Goal: Task Accomplishment & Management: Manage account settings

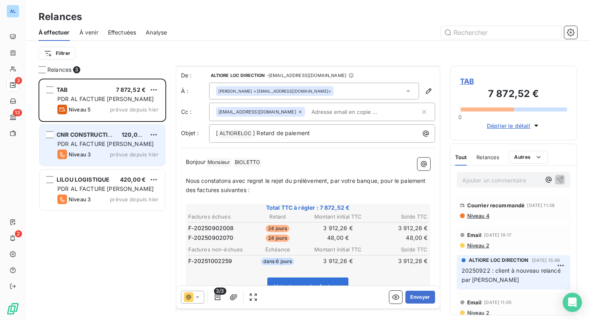
scroll to position [90, 0]
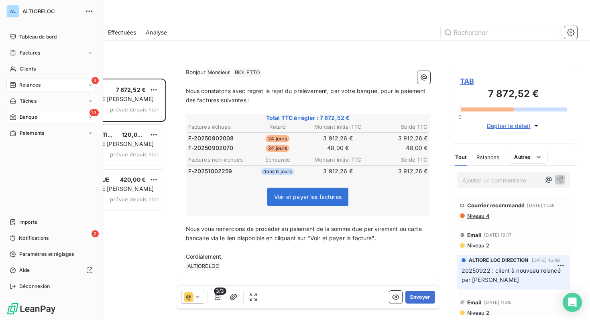
click at [14, 116] on icon at bounding box center [13, 117] width 7 height 6
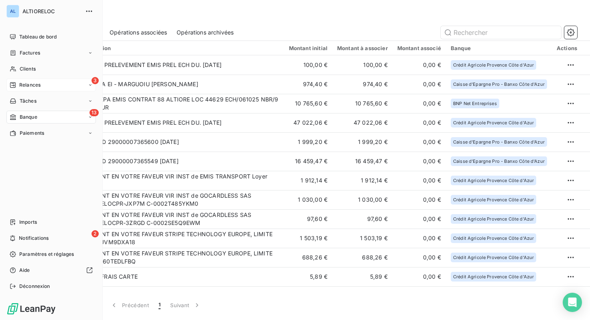
click at [19, 84] on div "Relances" at bounding box center [25, 84] width 31 height 7
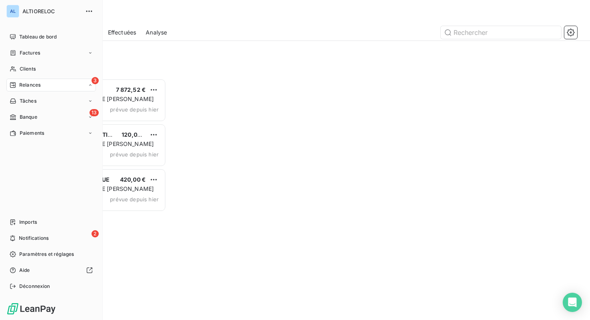
scroll to position [241, 127]
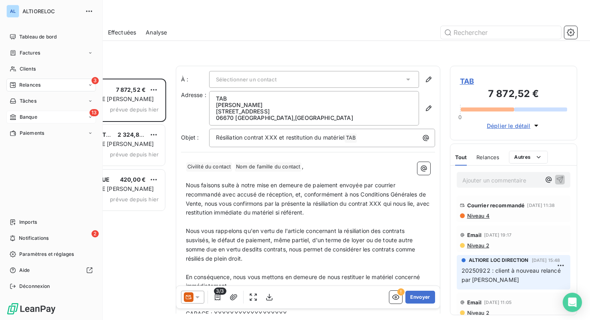
click at [27, 114] on span "Banque" at bounding box center [29, 117] width 18 height 7
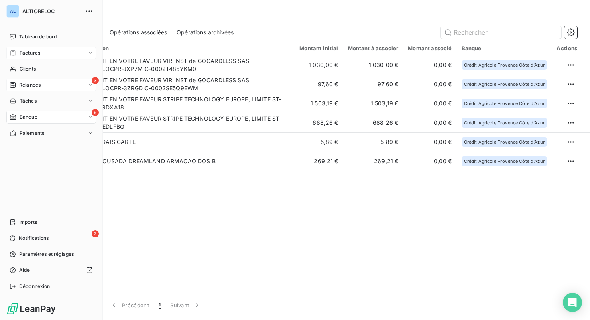
click at [21, 52] on span "Factures" at bounding box center [30, 52] width 20 height 7
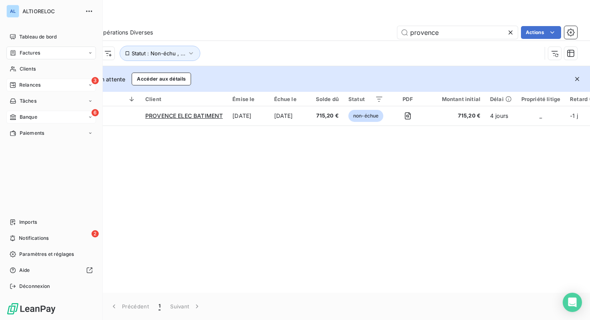
click at [31, 54] on span "Factures" at bounding box center [30, 52] width 20 height 7
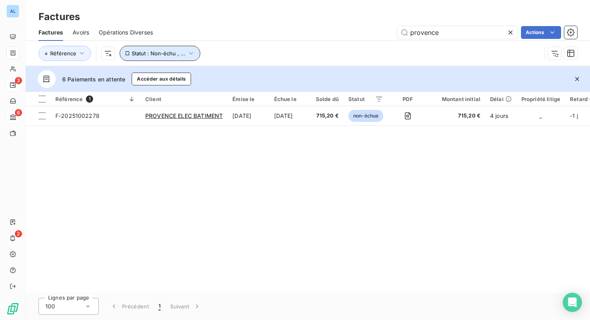
click at [191, 53] on icon "button" at bounding box center [191, 53] width 8 height 8
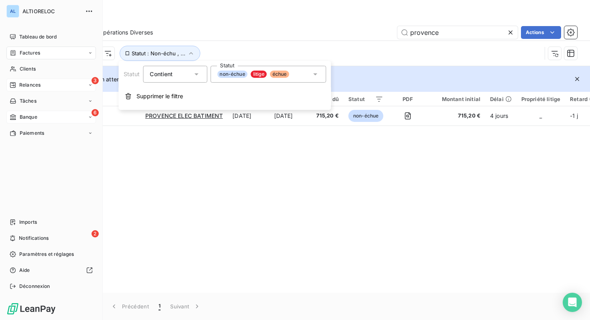
click at [32, 55] on span "Factures" at bounding box center [30, 52] width 20 height 7
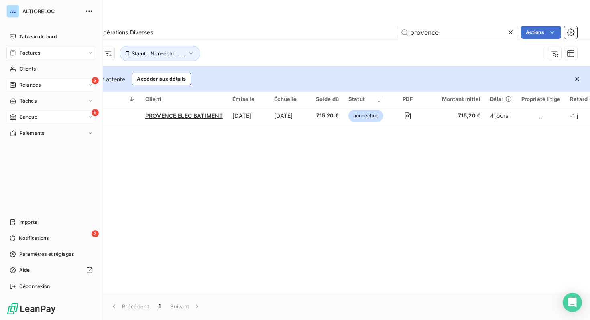
click at [22, 51] on span "Factures" at bounding box center [30, 52] width 20 height 7
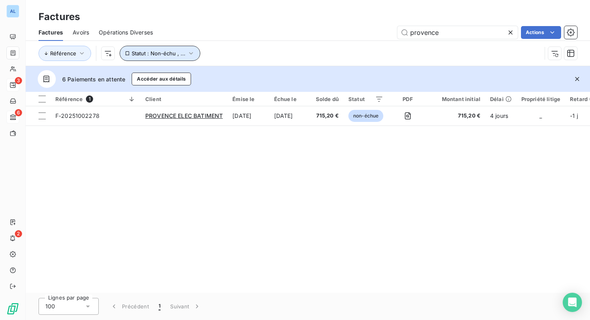
click at [189, 54] on icon "button" at bounding box center [191, 53] width 4 height 2
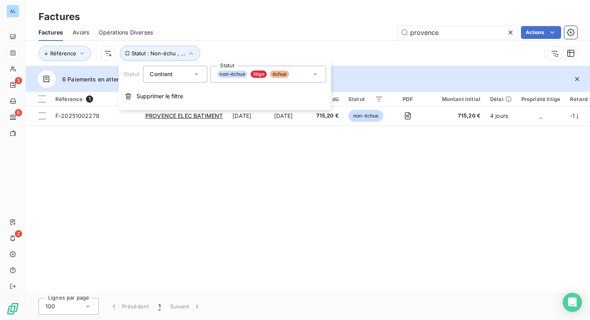
click at [313, 76] on icon at bounding box center [315, 74] width 8 height 8
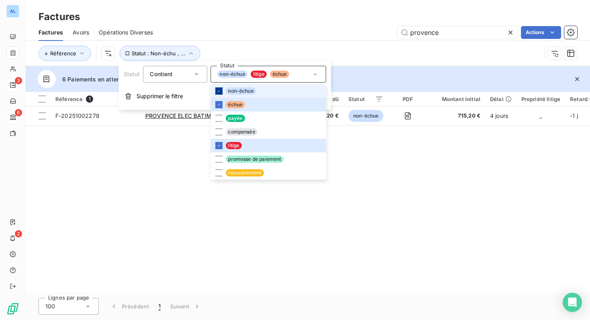
click at [219, 91] on icon at bounding box center [218, 91] width 5 height 5
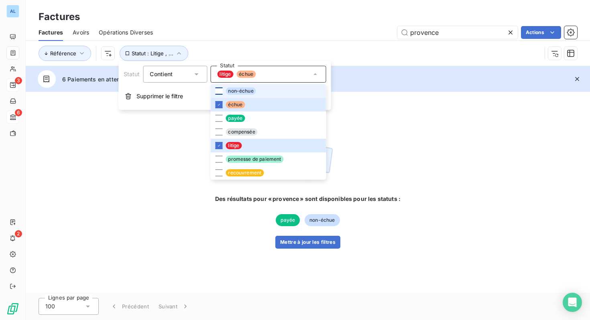
click at [219, 91] on div at bounding box center [218, 90] width 7 height 7
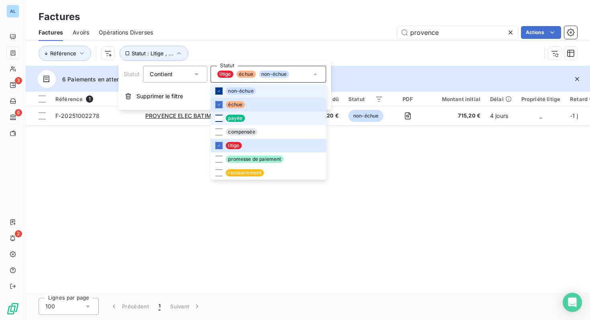
click at [221, 118] on div at bounding box center [218, 118] width 7 height 7
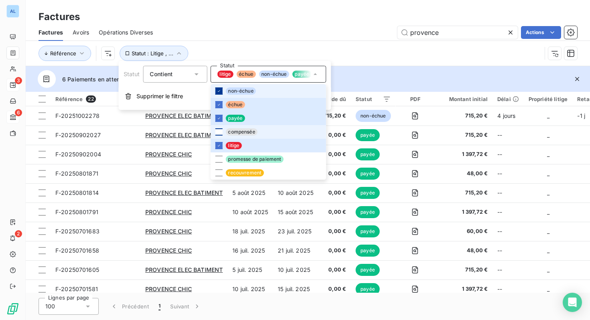
click at [218, 133] on div at bounding box center [218, 131] width 7 height 7
click at [219, 161] on div at bounding box center [218, 159] width 7 height 7
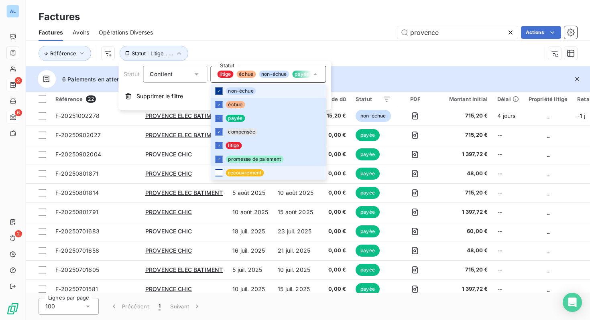
click at [219, 171] on div at bounding box center [218, 172] width 7 height 7
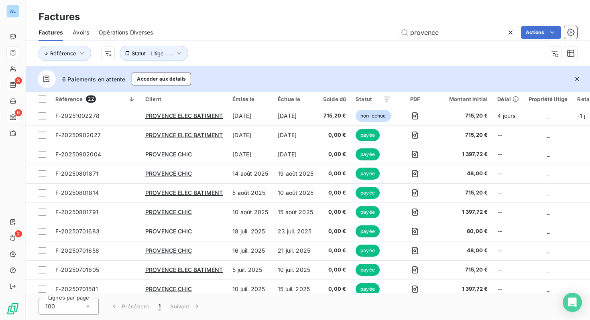
click at [333, 45] on div "Référence Statut : Litige , ..." at bounding box center [308, 53] width 538 height 25
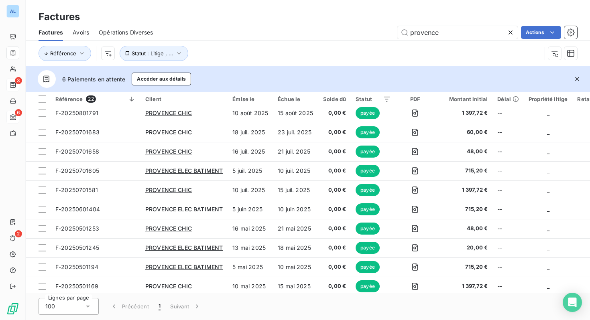
scroll to position [101, 0]
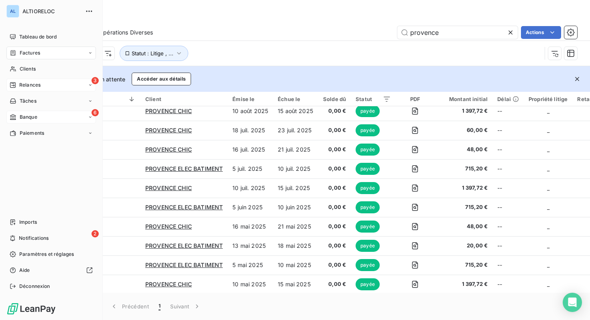
click at [29, 55] on span "Factures" at bounding box center [30, 52] width 20 height 7
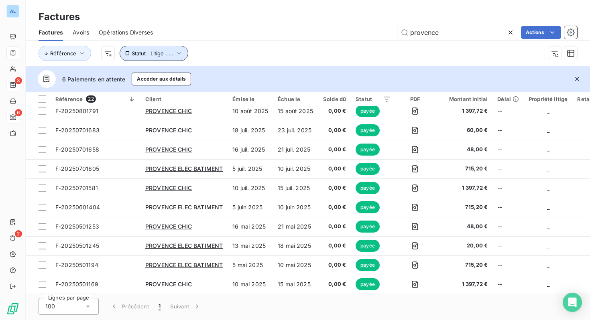
click at [180, 51] on icon "button" at bounding box center [179, 53] width 8 height 8
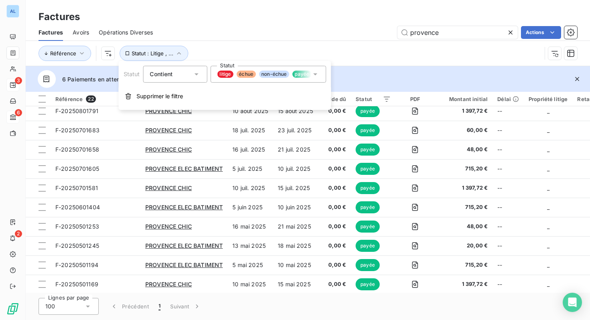
click at [242, 28] on div "provence Actions" at bounding box center [369, 32] width 414 height 13
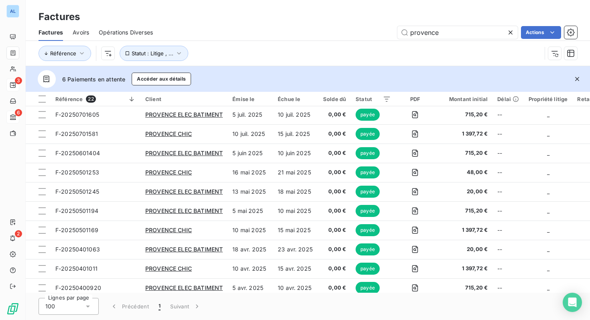
scroll to position [0, 0]
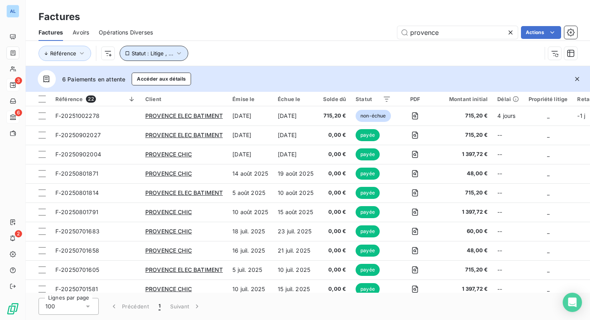
click at [179, 55] on icon "button" at bounding box center [179, 53] width 8 height 8
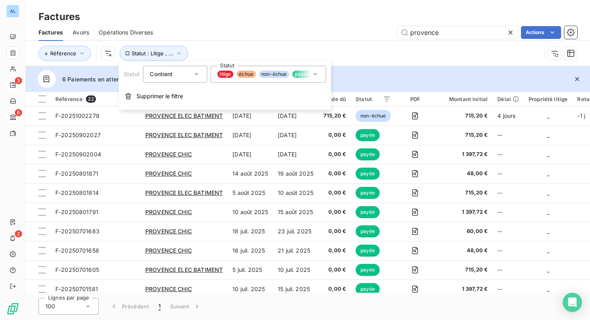
click at [318, 76] on icon at bounding box center [315, 74] width 8 height 8
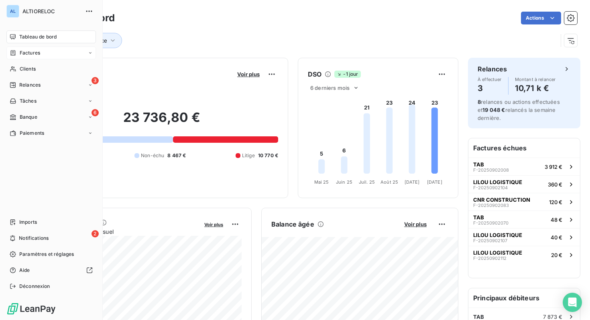
click at [25, 52] on span "Factures" at bounding box center [30, 52] width 20 height 7
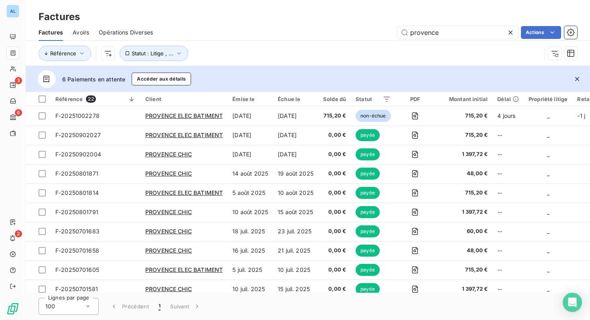
click at [46, 80] on icon at bounding box center [46, 79] width 8 height 8
click at [149, 79] on button "Accéder aux détails" at bounding box center [161, 79] width 59 height 13
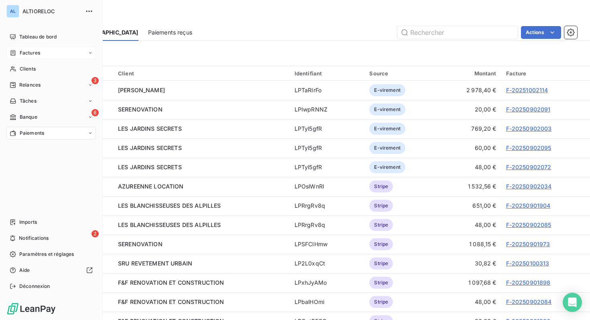
click at [14, 51] on icon at bounding box center [13, 53] width 7 height 6
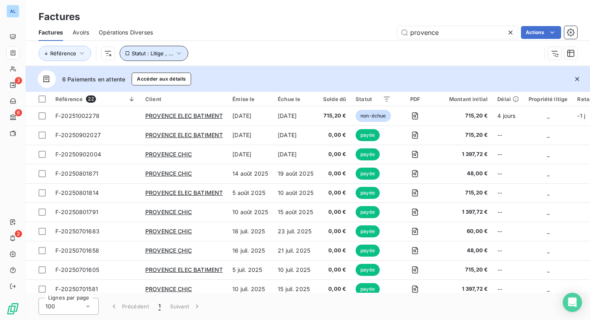
click at [177, 54] on icon "button" at bounding box center [179, 53] width 4 height 2
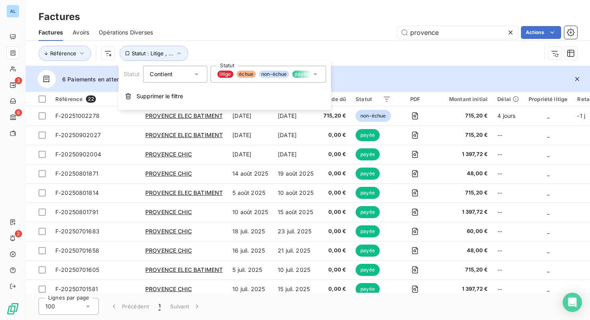
click at [316, 73] on icon at bounding box center [315, 74] width 8 height 8
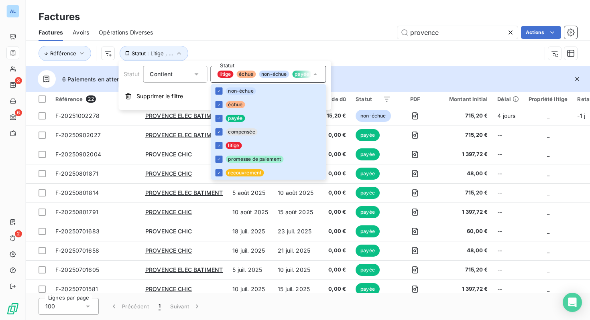
click at [254, 42] on div "Référence Statut : Litige , ..." at bounding box center [308, 53] width 538 height 25
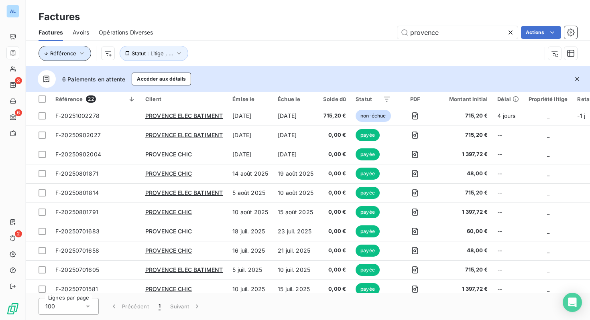
click at [84, 56] on icon "button" at bounding box center [82, 53] width 8 height 8
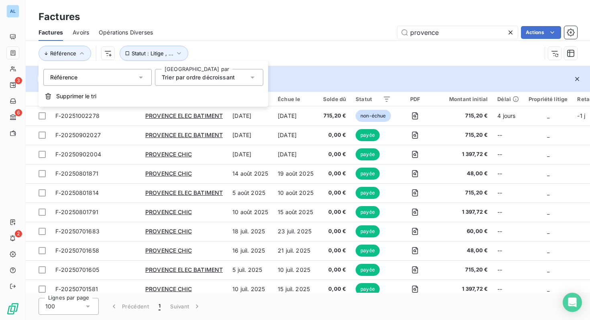
click at [252, 79] on icon at bounding box center [252, 77] width 8 height 8
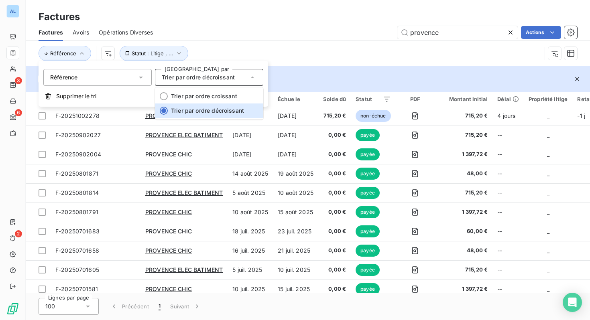
click at [266, 50] on div "Référence Statut : Litige , ..." at bounding box center [290, 53] width 503 height 15
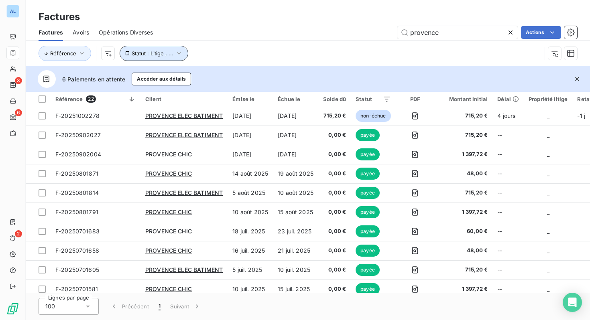
click at [175, 51] on icon "button" at bounding box center [179, 53] width 8 height 8
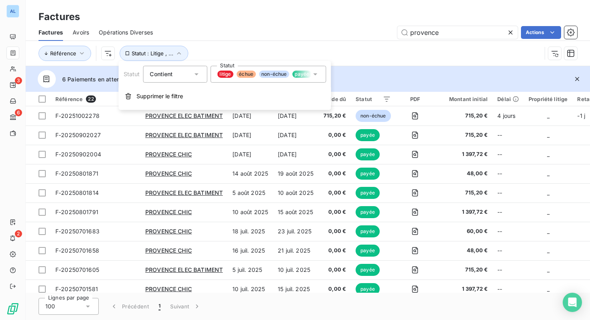
click at [249, 28] on div "provence Actions" at bounding box center [369, 32] width 414 height 13
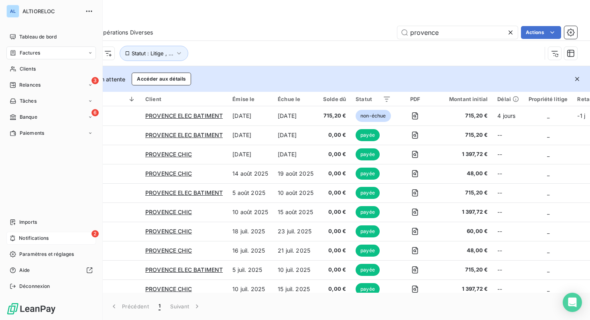
click at [22, 236] on span "Notifications" at bounding box center [34, 238] width 30 height 7
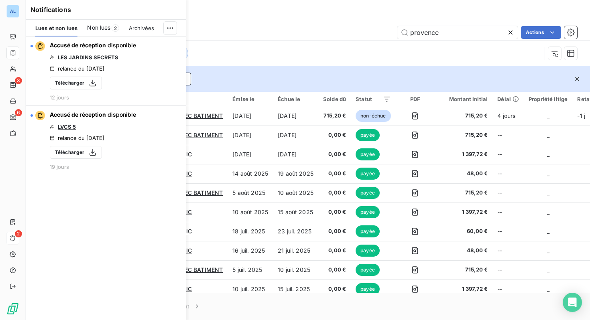
click at [267, 55] on div "Référence Statut : Litige , ..." at bounding box center [290, 53] width 503 height 15
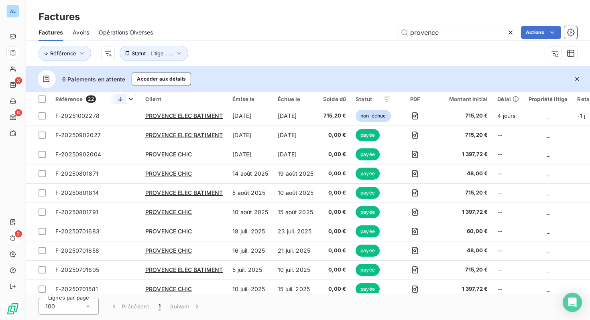
click at [118, 99] on icon at bounding box center [120, 99] width 8 height 8
click at [121, 98] on icon at bounding box center [120, 99] width 8 height 8
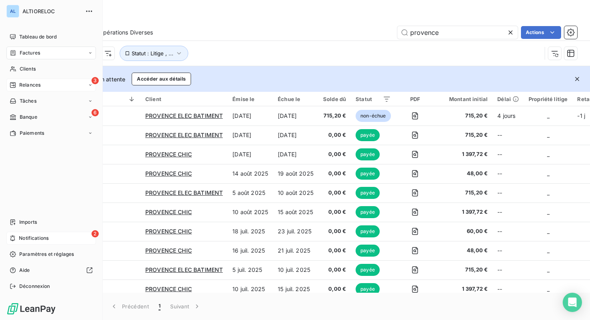
click at [32, 84] on span "Relances" at bounding box center [29, 84] width 21 height 7
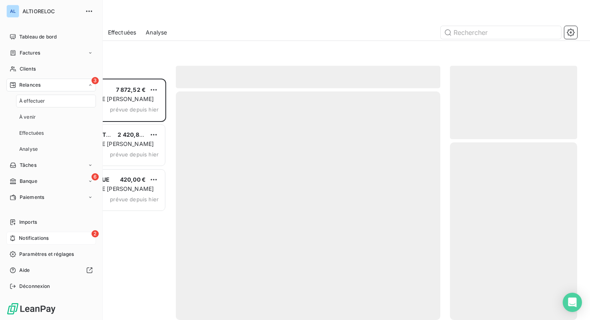
scroll to position [241, 127]
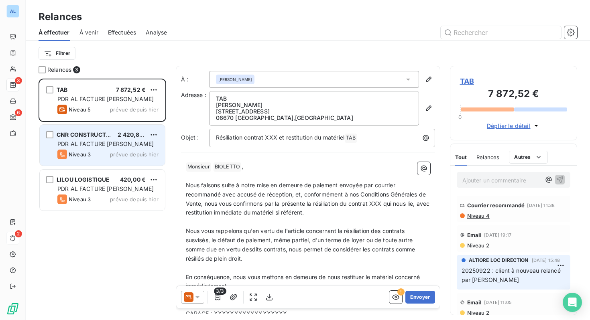
click at [84, 136] on span "CNR CONSTRUCTION" at bounding box center [87, 134] width 60 height 7
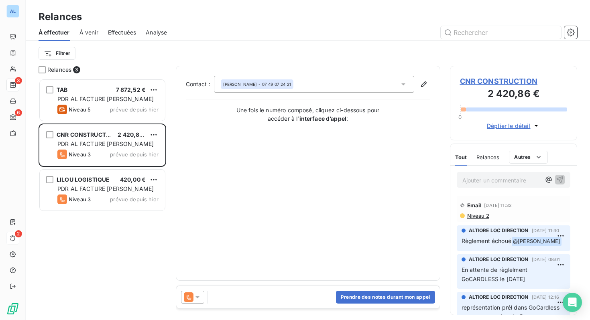
click at [198, 298] on icon at bounding box center [197, 297] width 8 height 8
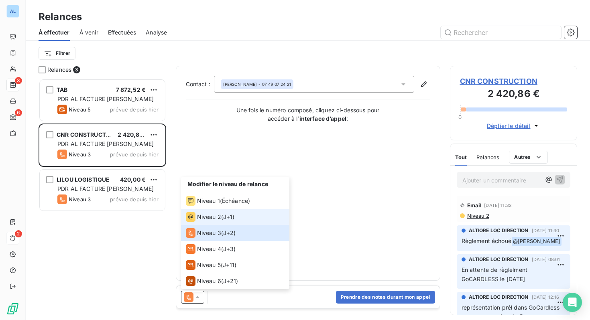
click at [210, 219] on span "Niveau 2" at bounding box center [209, 217] width 24 height 8
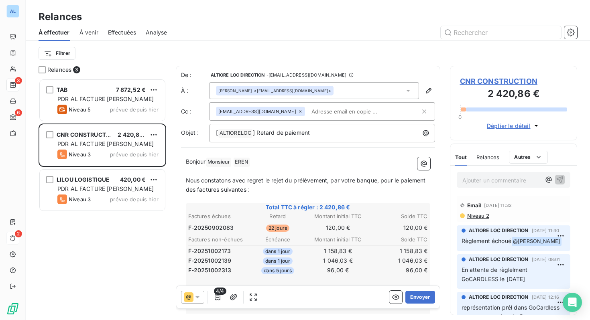
click at [347, 112] on input "text" at bounding box center [354, 111] width 93 height 12
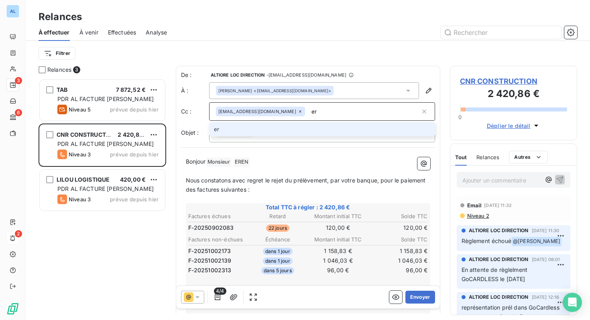
type input "e"
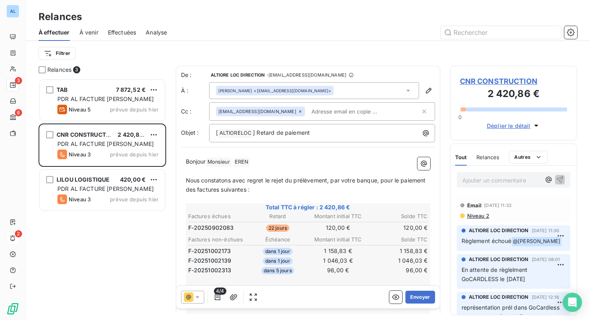
paste input "[EMAIL_ADDRESS][DOMAIN_NAME]"
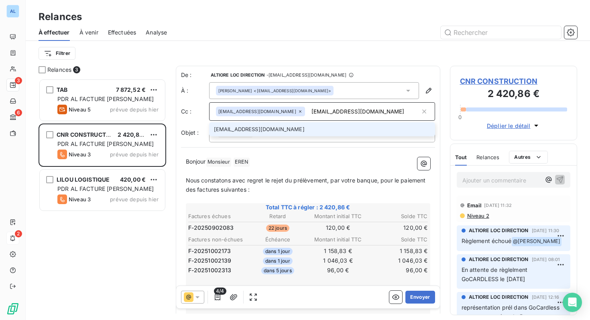
type input "[EMAIL_ADDRESS][DOMAIN_NAME]"
click at [261, 131] on li "[EMAIL_ADDRESS][DOMAIN_NAME]" at bounding box center [322, 129] width 226 height 14
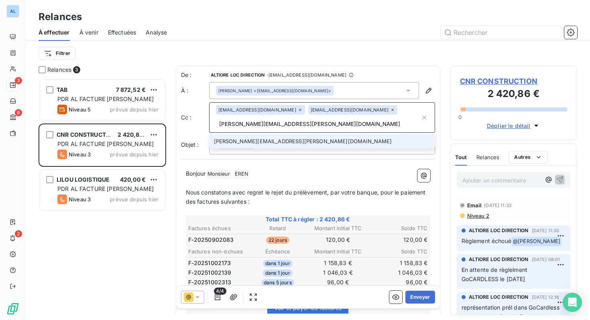
type input "[PERSON_NAME][EMAIL_ADDRESS][PERSON_NAME][DOMAIN_NAME]"
click at [257, 142] on li "[PERSON_NAME][EMAIL_ADDRESS][PERSON_NAME][DOMAIN_NAME]" at bounding box center [322, 141] width 226 height 14
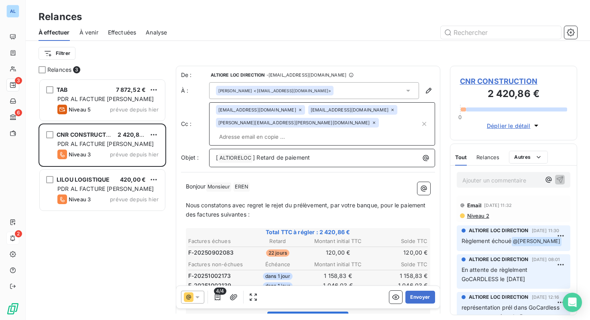
click at [319, 153] on p "[ ALTIORELOC ﻿ ] Retard de paiement" at bounding box center [324, 158] width 216 height 10
copy span "yavz"
click at [350, 110] on span "[EMAIL_ADDRESS][DOMAIN_NAME]" at bounding box center [349, 110] width 78 height 5
drag, startPoint x: 310, startPoint y: 108, endPoint x: 361, endPoint y: 109, distance: 50.1
click at [361, 109] on div "[EMAIL_ADDRESS][DOMAIN_NAME]" at bounding box center [352, 110] width 89 height 10
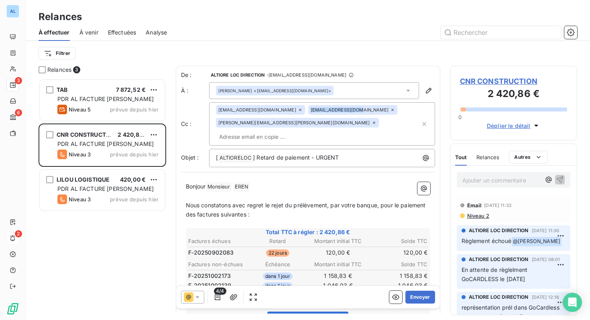
drag, startPoint x: 356, startPoint y: 110, endPoint x: 312, endPoint y: 106, distance: 43.9
click at [312, 106] on div "[EMAIL_ADDRESS][DOMAIN_NAME]" at bounding box center [352, 110] width 89 height 10
drag, startPoint x: 312, startPoint y: 108, endPoint x: 356, endPoint y: 109, distance: 44.5
click at [356, 109] on span "[EMAIL_ADDRESS][DOMAIN_NAME]" at bounding box center [349, 110] width 78 height 5
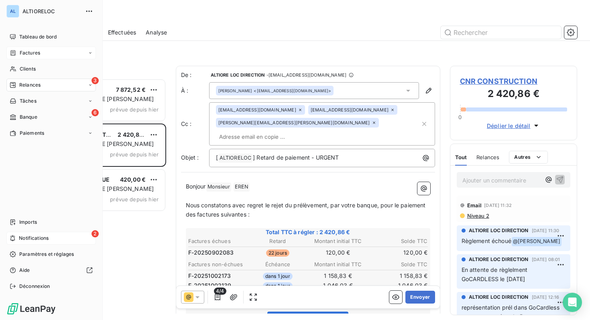
click at [25, 49] on span "Factures" at bounding box center [30, 52] width 20 height 7
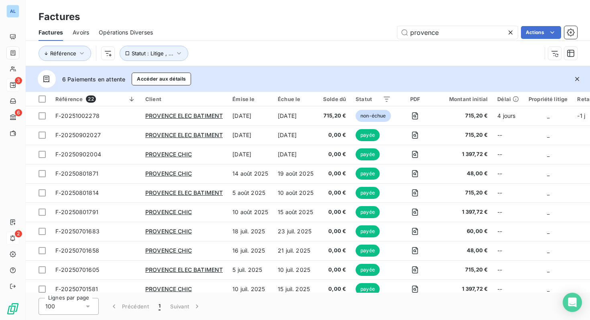
click at [511, 34] on icon at bounding box center [510, 32] width 4 height 4
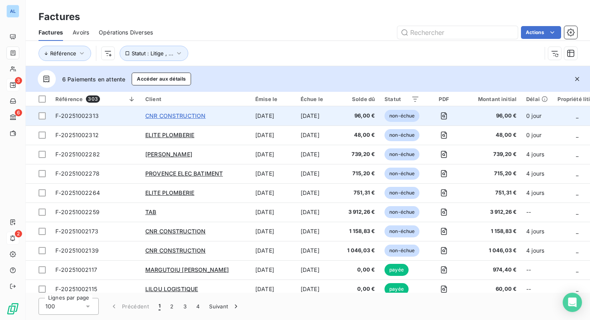
click at [196, 118] on span "CNR CONSTRUCTION" at bounding box center [175, 115] width 60 height 7
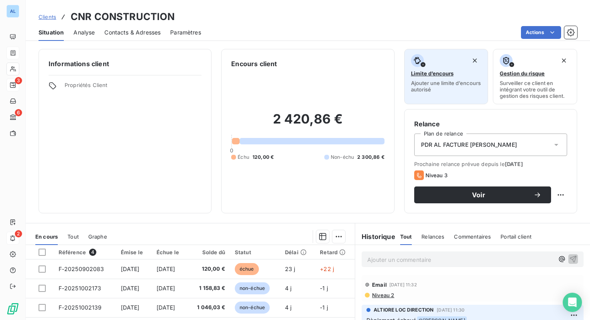
click at [440, 74] on span "Limite d’encours" at bounding box center [432, 73] width 43 height 6
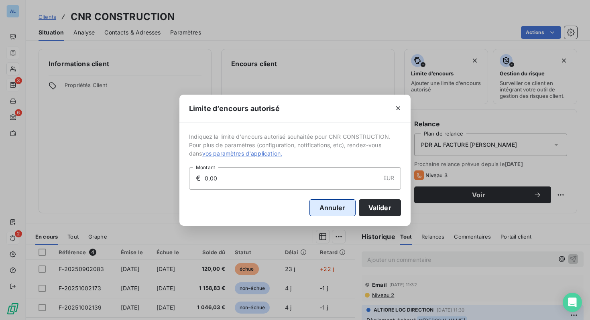
click at [318, 211] on button "Annuler" at bounding box center [332, 207] width 46 height 17
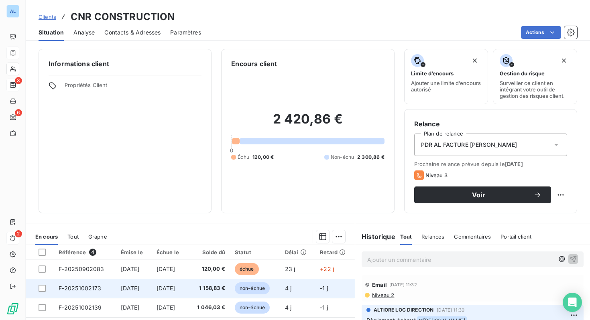
click at [262, 290] on span "non-échue" at bounding box center [252, 288] width 35 height 12
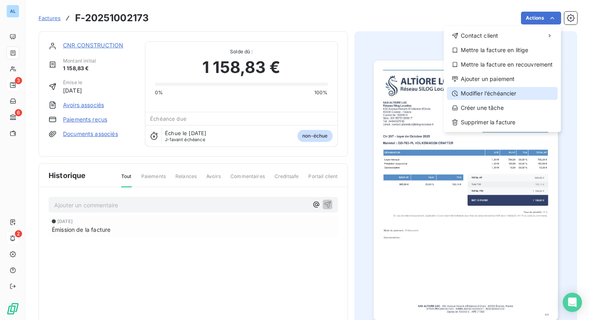
click at [465, 91] on div "Modifier l’échéancier" at bounding box center [502, 93] width 111 height 13
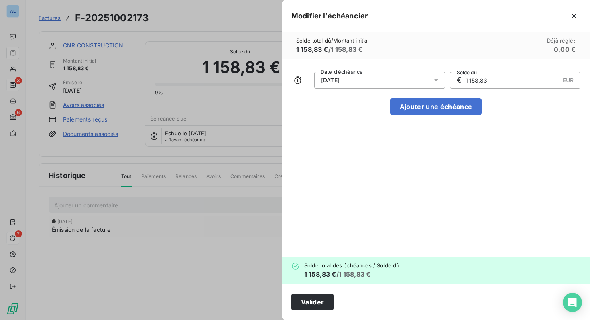
click at [435, 83] on icon at bounding box center [436, 80] width 8 height 8
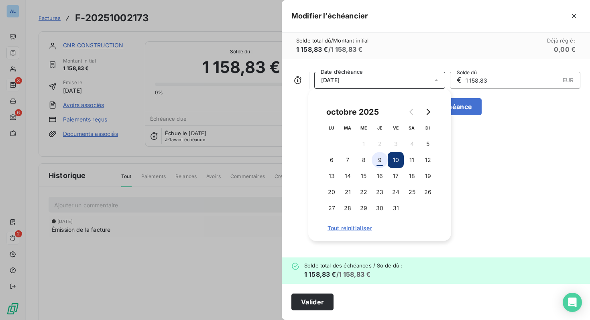
click at [380, 160] on button "9" at bounding box center [379, 160] width 16 height 16
click at [313, 302] on button "Valider" at bounding box center [312, 302] width 42 height 17
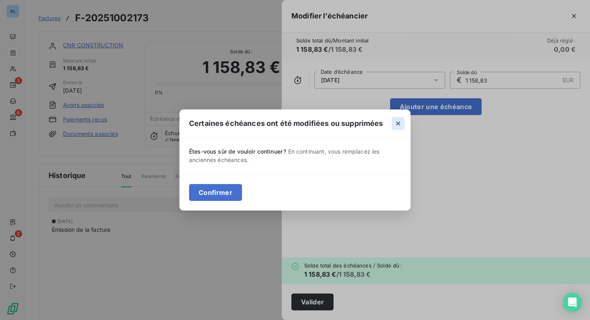
click at [397, 122] on icon "button" at bounding box center [398, 124] width 4 height 4
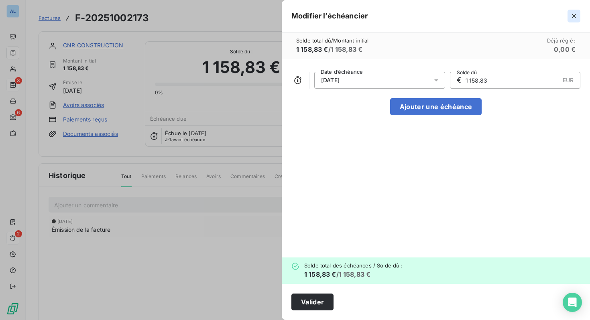
click at [574, 14] on icon "button" at bounding box center [574, 16] width 8 height 8
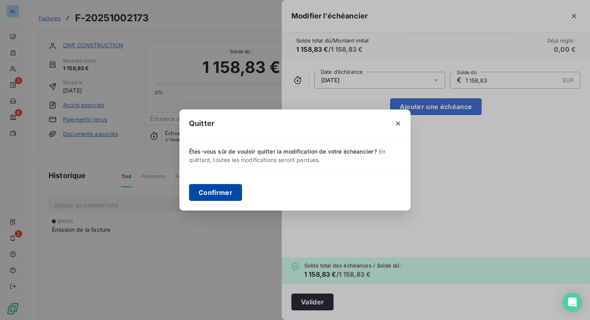
click at [223, 197] on button "Confirmer" at bounding box center [215, 192] width 53 height 17
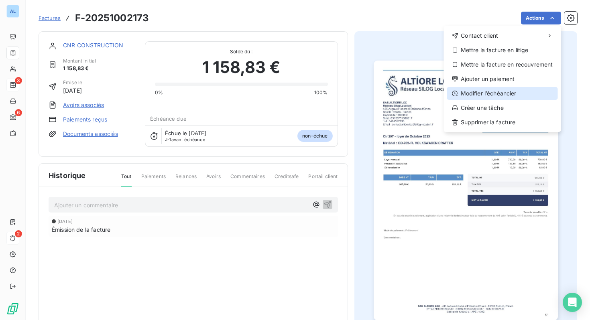
click at [515, 91] on div "Modifier l’échéancier" at bounding box center [502, 93] width 111 height 13
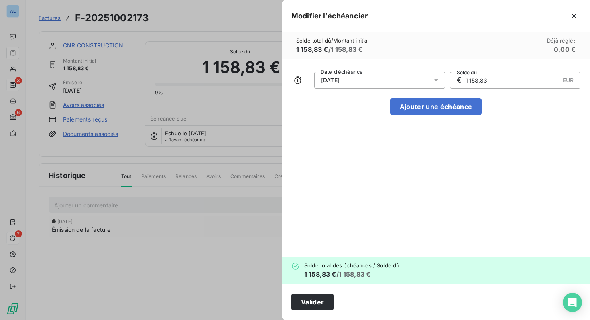
click at [438, 81] on icon at bounding box center [436, 80] width 8 height 8
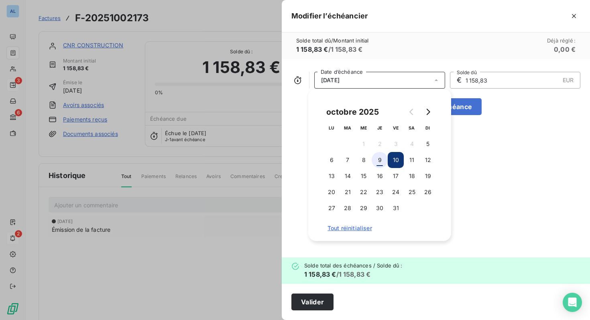
click at [379, 160] on button "9" at bounding box center [379, 160] width 16 height 16
click at [310, 302] on button "Valider" at bounding box center [312, 302] width 42 height 17
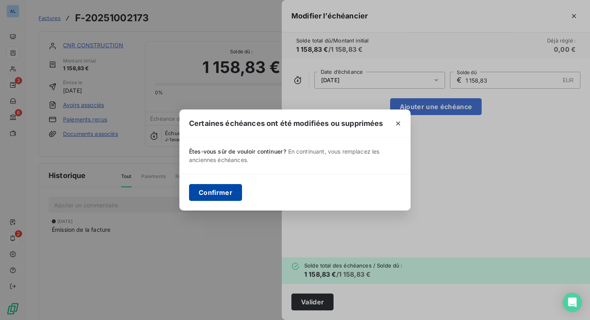
click at [225, 193] on button "Confirmer" at bounding box center [215, 192] width 53 height 17
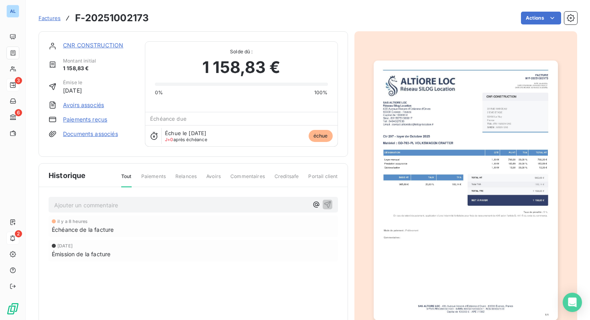
click at [91, 45] on link "CNR CONSTRUCTION" at bounding box center [93, 45] width 60 height 7
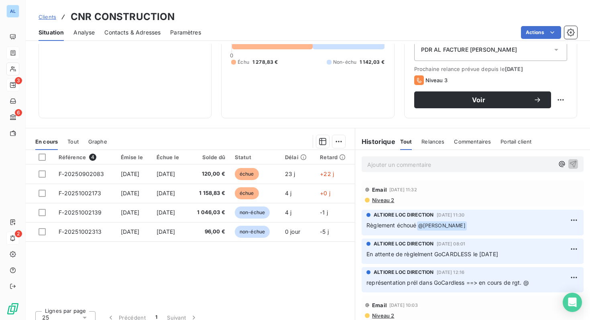
scroll to position [103, 0]
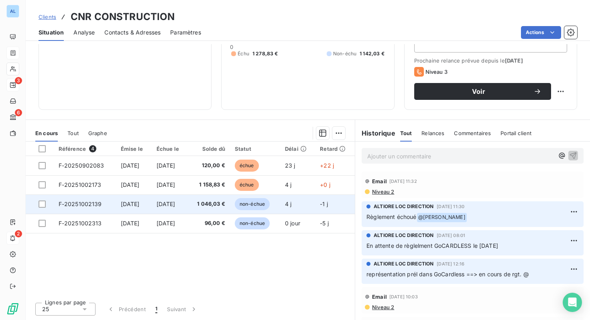
click at [262, 203] on span "non-échue" at bounding box center [252, 204] width 35 height 12
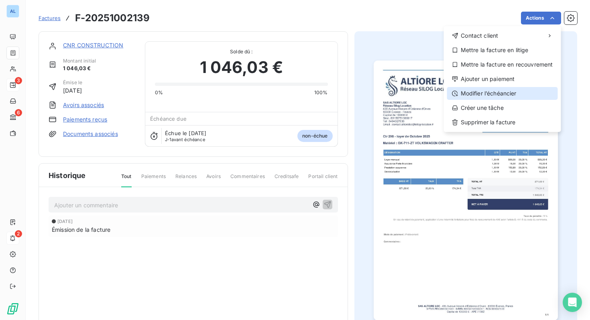
click at [467, 95] on div "Modifier l’échéancier" at bounding box center [502, 93] width 111 height 13
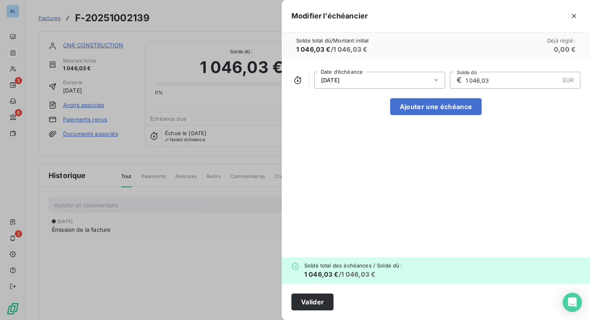
click at [433, 81] on icon at bounding box center [436, 80] width 8 height 8
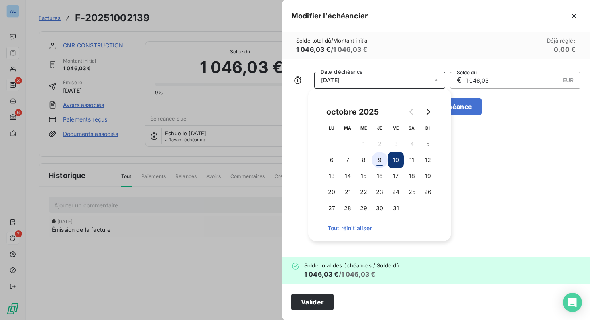
click at [379, 162] on button "9" at bounding box center [379, 160] width 16 height 16
click at [313, 300] on button "Valider" at bounding box center [312, 302] width 42 height 17
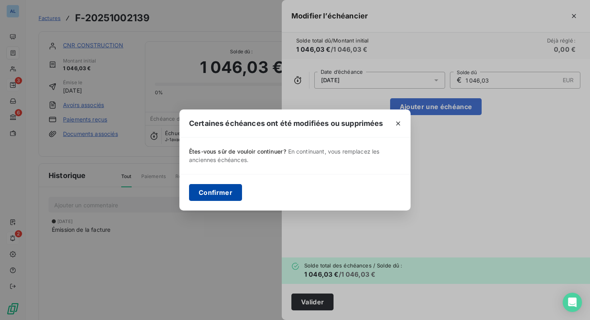
click at [221, 195] on button "Confirmer" at bounding box center [215, 192] width 53 height 17
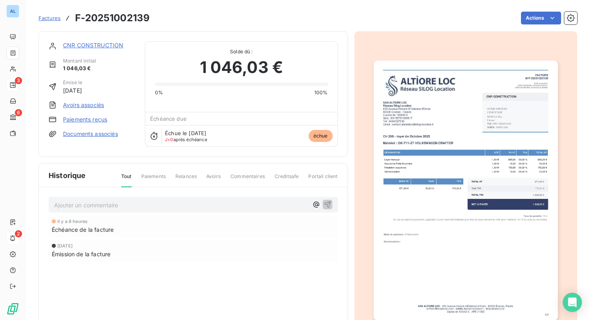
click at [96, 47] on link "CNR CONSTRUCTION" at bounding box center [93, 45] width 60 height 7
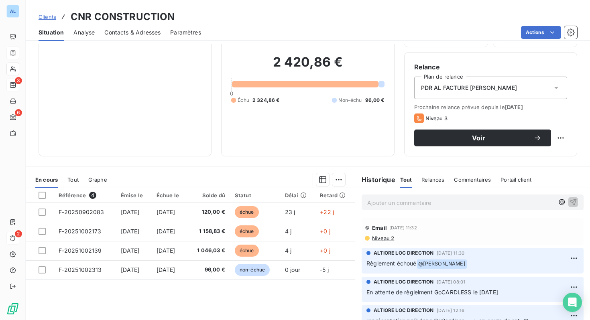
scroll to position [103, 0]
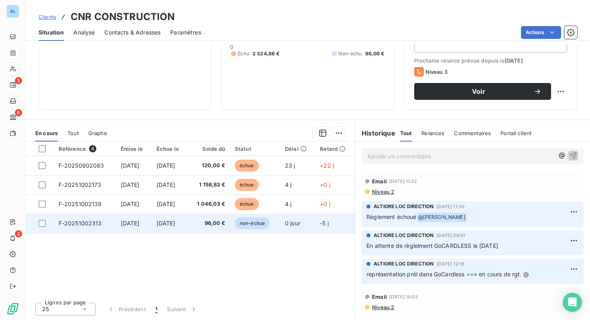
click at [264, 227] on span "non-échue" at bounding box center [252, 223] width 35 height 12
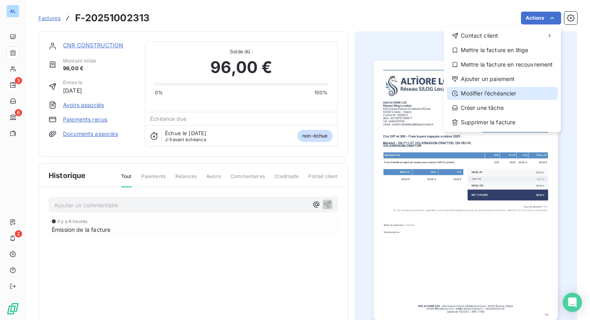
click at [489, 96] on div "Modifier l’échéancier" at bounding box center [502, 93] width 111 height 13
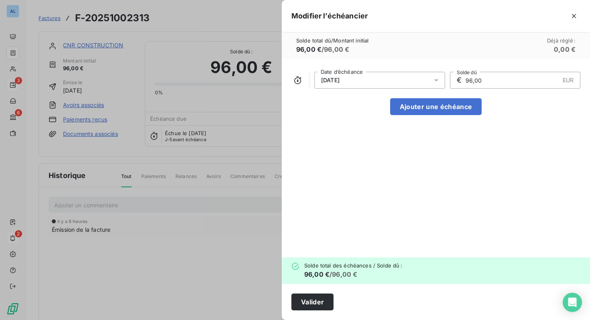
click at [434, 80] on icon at bounding box center [436, 80] width 4 height 2
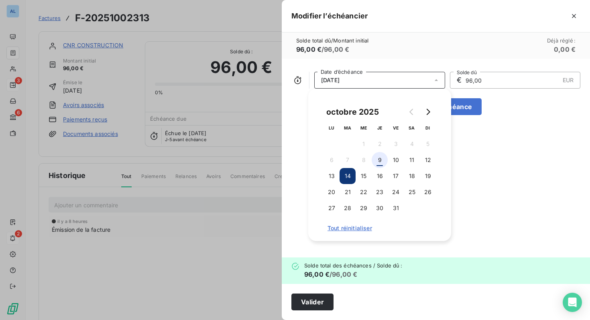
click at [379, 164] on button "9" at bounding box center [379, 160] width 16 height 16
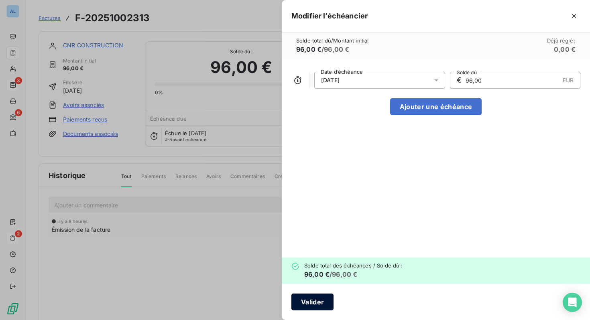
click at [315, 302] on button "Valider" at bounding box center [312, 302] width 42 height 17
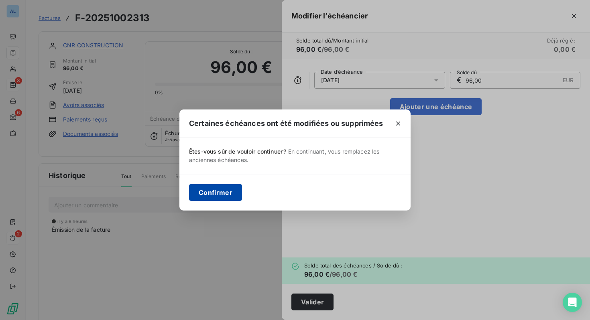
click at [221, 192] on button "Confirmer" at bounding box center [215, 192] width 53 height 17
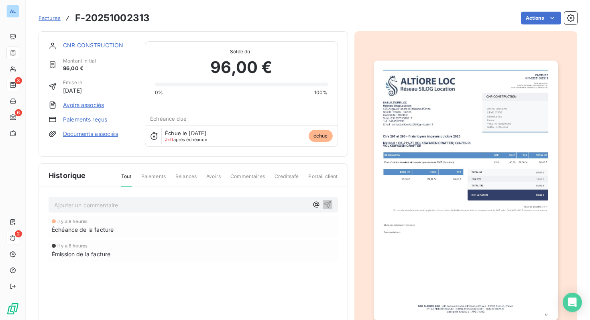
click at [101, 45] on link "CNR CONSTRUCTION" at bounding box center [93, 45] width 60 height 7
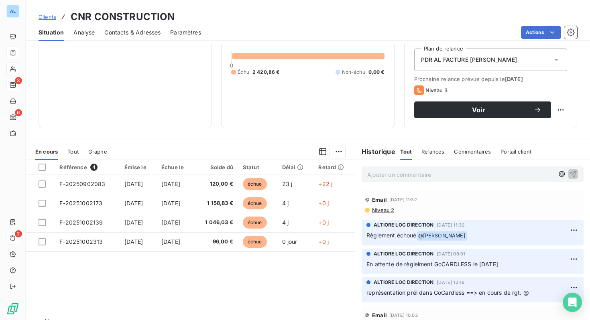
scroll to position [103, 0]
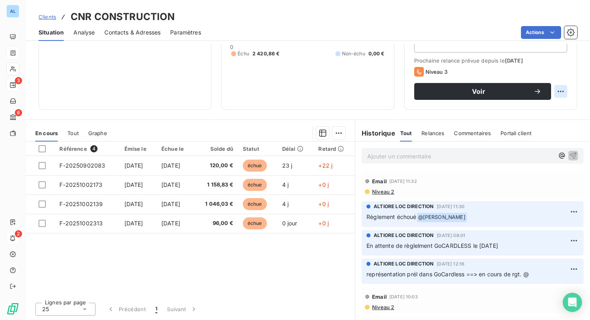
click at [561, 91] on html "AL 3 6 2 Clients CNR CONSTRUCTION Situation Analyse Contacts & Adresses Paramèt…" at bounding box center [295, 160] width 590 height 320
click at [521, 111] on div "Replanifier cette action" at bounding box center [527, 109] width 72 height 13
select select "9"
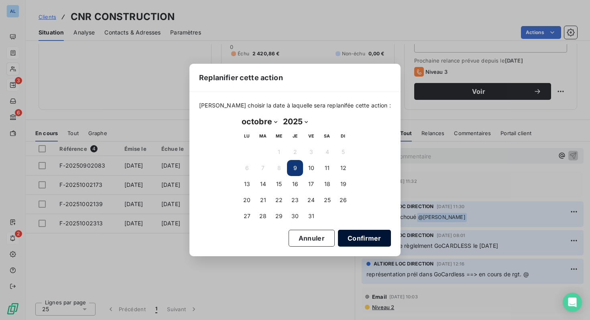
click at [349, 240] on button "Confirmer" at bounding box center [364, 238] width 53 height 17
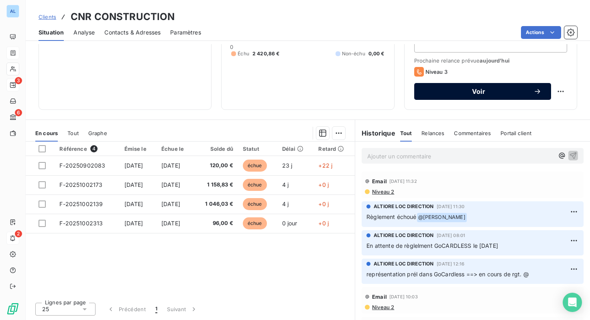
click at [465, 93] on span "Voir" at bounding box center [479, 91] width 110 height 6
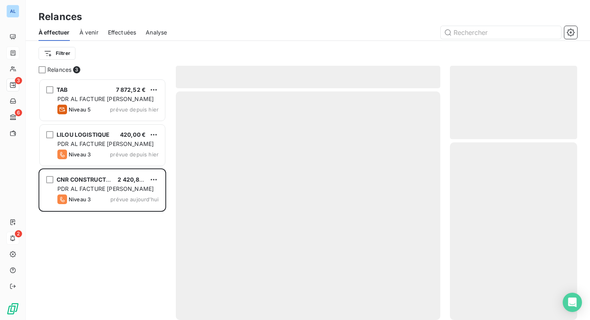
scroll to position [241, 127]
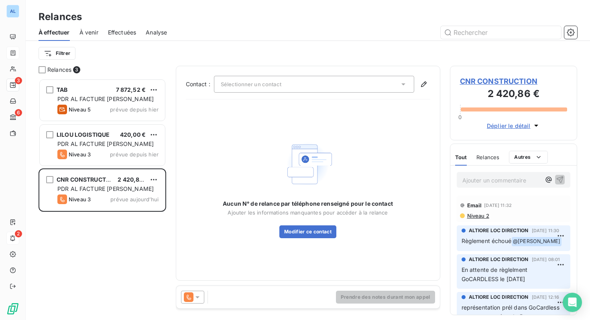
click at [199, 298] on icon at bounding box center [197, 297] width 8 height 8
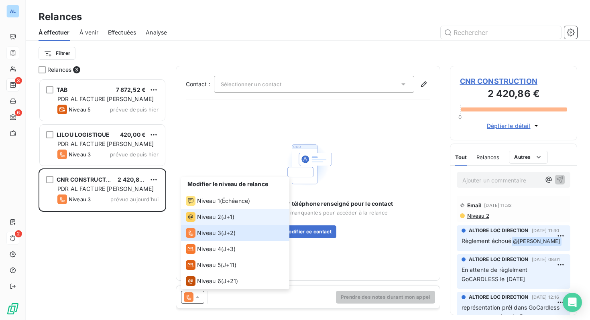
click at [205, 218] on span "Niveau 2" at bounding box center [209, 217] width 24 height 8
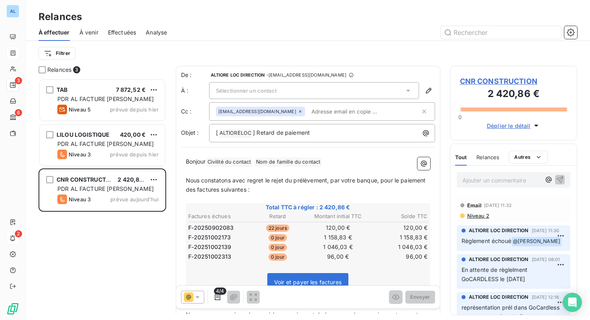
click at [322, 112] on input "text" at bounding box center [354, 111] width 93 height 12
paste input "yavz"
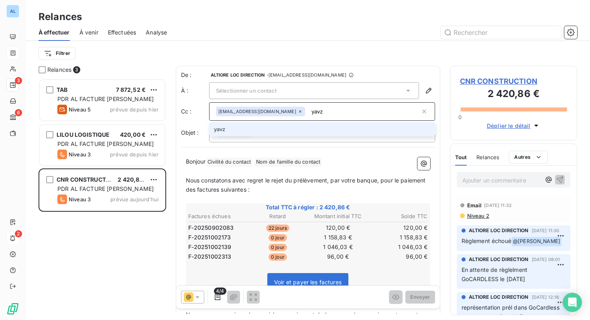
type input "[EMAIL_ADDRESS][DOMAIN_NAME]"
click at [262, 129] on li "[EMAIL_ADDRESS][DOMAIN_NAME]" at bounding box center [322, 129] width 226 height 14
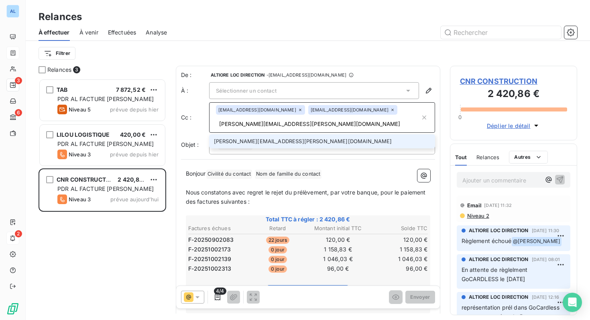
type input "[PERSON_NAME][EMAIL_ADDRESS][PERSON_NAME][DOMAIN_NAME]"
click at [267, 140] on li "[PERSON_NAME][EMAIL_ADDRESS][PERSON_NAME][DOMAIN_NAME]" at bounding box center [322, 141] width 226 height 14
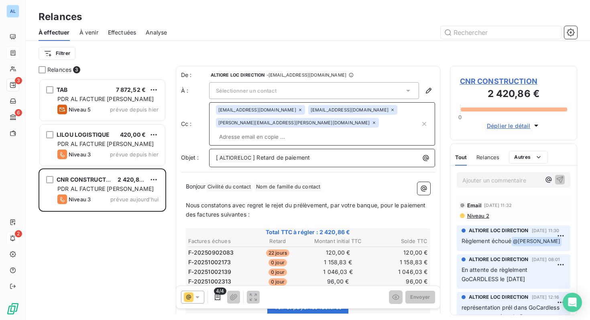
click at [318, 153] on p "[ ALTIORELOC ﻿ ] Retard de paiement" at bounding box center [324, 158] width 216 height 10
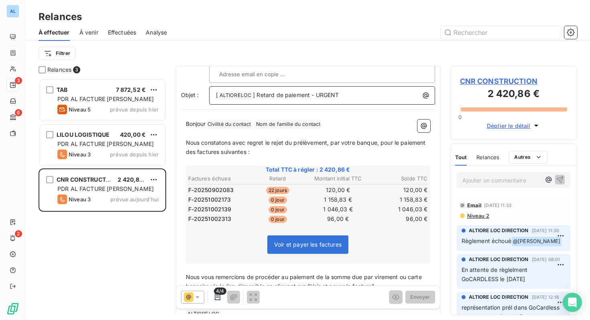
scroll to position [98, 0]
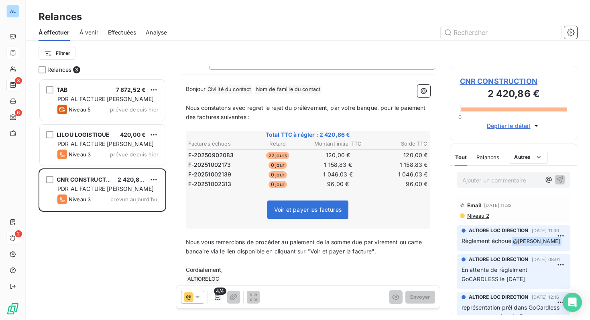
click at [215, 104] on span "Nous constatons avec regret le rejet du prélèvement, par votre banque, pour le …" at bounding box center [306, 112] width 241 height 16
click at [197, 104] on span "Nous constatons avec regret le rejet du prélèvement, par votre banque, pour le …" at bounding box center [306, 112] width 241 height 16
drag, startPoint x: 197, startPoint y: 102, endPoint x: 244, endPoint y: 104, distance: 47.8
click at [245, 105] on span "Nous constatons avec regret le rejet du prélèvement, par votre banque, pour le …" at bounding box center [306, 112] width 241 height 16
click at [292, 104] on span "Nous constatons avec regret le rejet du prélèvement, par votre banque, pour le …" at bounding box center [306, 112] width 241 height 16
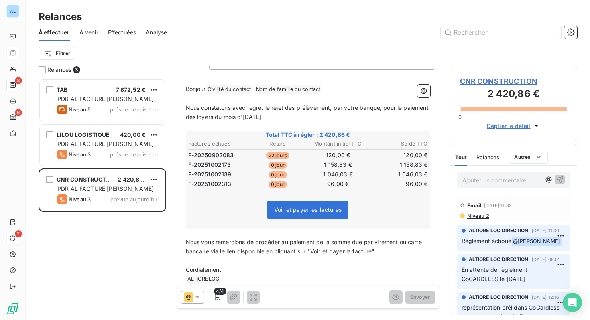
click at [331, 104] on span "Nous constatons avec regret le rejet des prélèvement, par votre banque, pour le…" at bounding box center [308, 112] width 244 height 16
click at [310, 103] on p "Nous constatons avec regret le rejet des prélèvements, par votre banque, pour l…" at bounding box center [308, 112] width 244 height 18
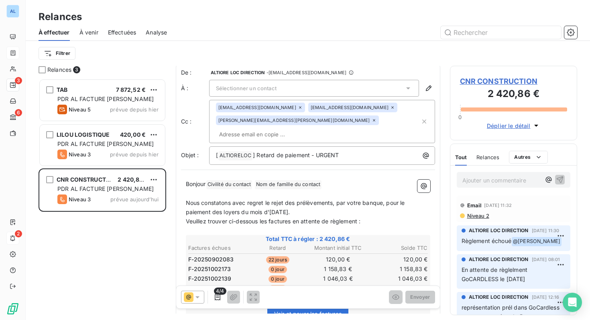
scroll to position [0, 0]
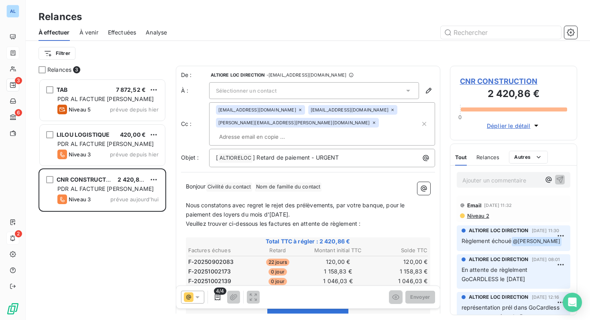
click at [241, 92] on span "Sélectionner un contact" at bounding box center [246, 90] width 61 height 6
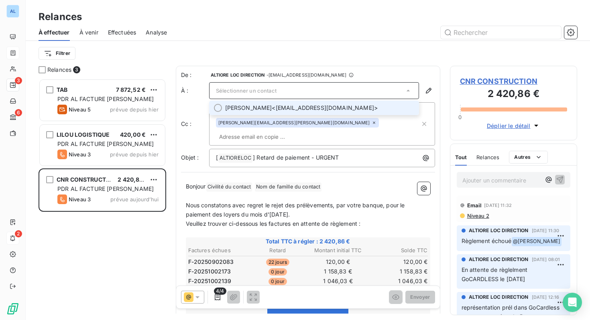
click at [242, 110] on span "[PERSON_NAME]" at bounding box center [248, 108] width 47 height 8
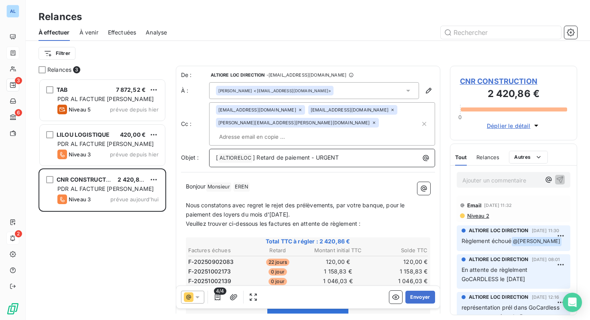
click at [316, 154] on span "] Retard de paiement - URGENT" at bounding box center [296, 157] width 86 height 7
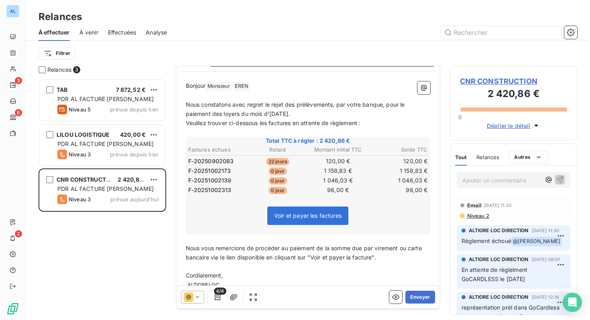
scroll to position [107, 0]
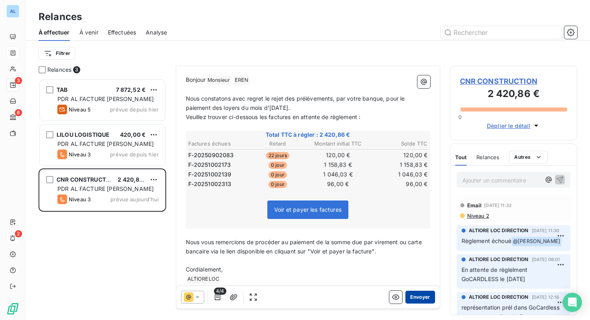
click at [424, 298] on button "Envoyer" at bounding box center [419, 297] width 29 height 13
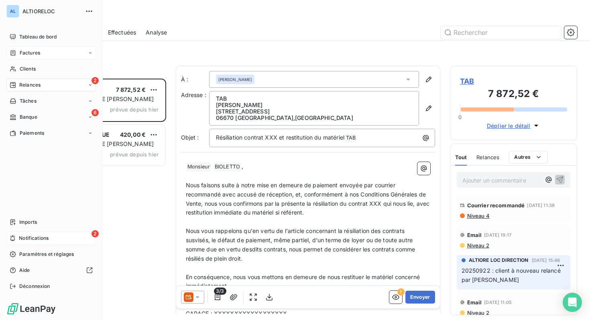
click at [26, 51] on span "Factures" at bounding box center [30, 52] width 20 height 7
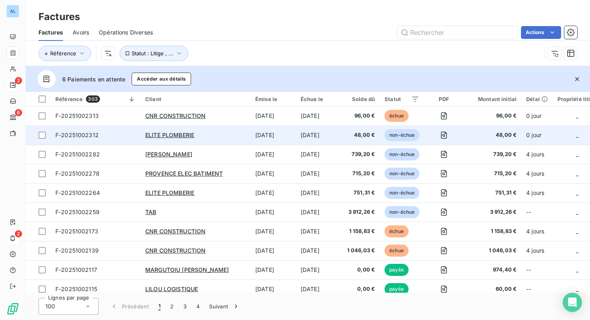
click at [397, 136] on span "non-échue" at bounding box center [401, 135] width 35 height 12
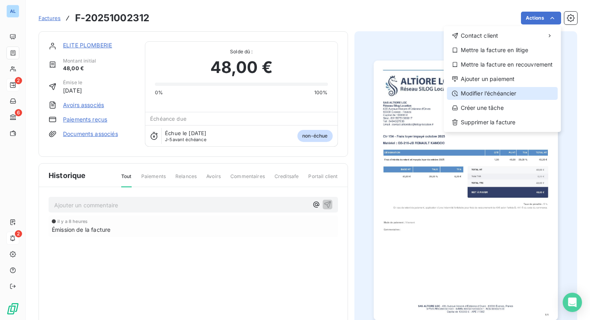
click at [502, 91] on div "Modifier l’échéancier" at bounding box center [502, 93] width 111 height 13
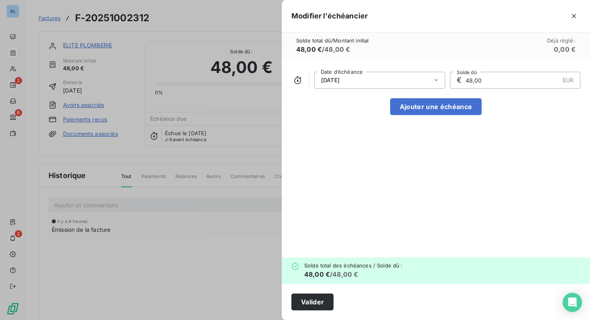
click at [434, 82] on icon at bounding box center [436, 80] width 8 height 8
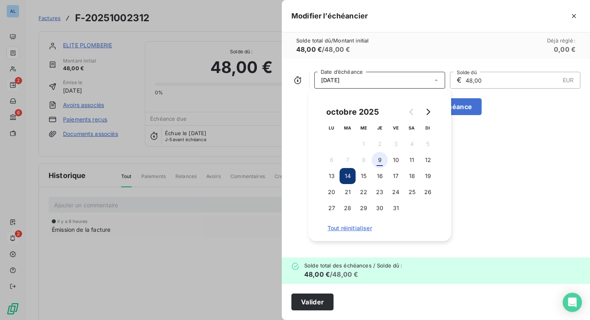
click at [381, 162] on button "9" at bounding box center [379, 160] width 16 height 16
click at [308, 300] on button "Valider" at bounding box center [312, 302] width 42 height 17
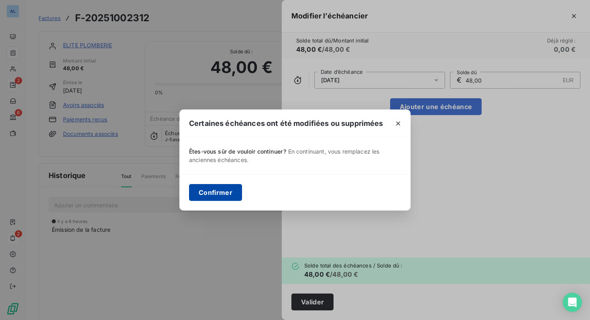
click at [214, 195] on button "Confirmer" at bounding box center [215, 192] width 53 height 17
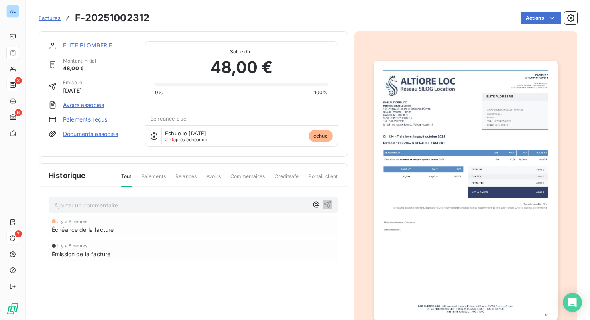
click at [88, 47] on link "ELITE PLOMBERIE" at bounding box center [87, 45] width 49 height 7
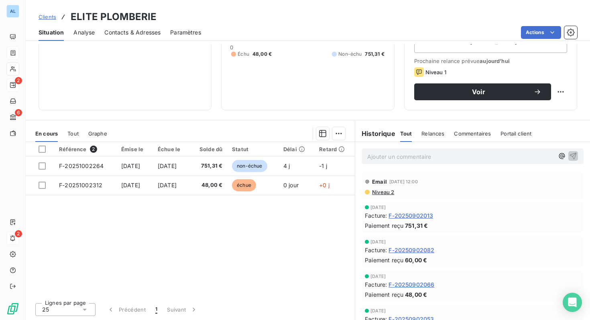
scroll to position [103, 0]
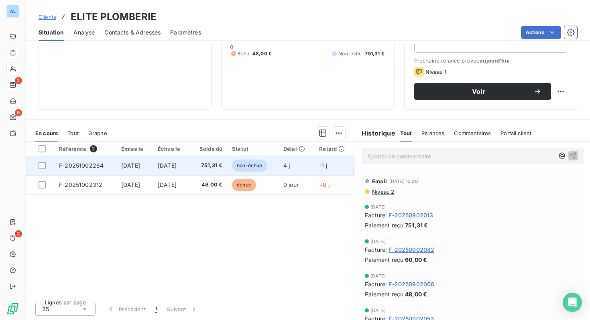
click at [262, 168] on span "non-échue" at bounding box center [249, 166] width 35 height 12
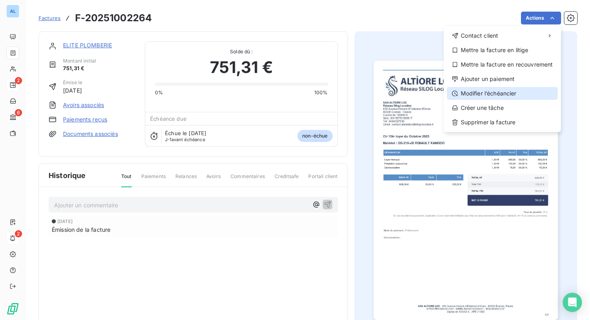
click at [487, 93] on div "Modifier l’échéancier" at bounding box center [502, 93] width 111 height 13
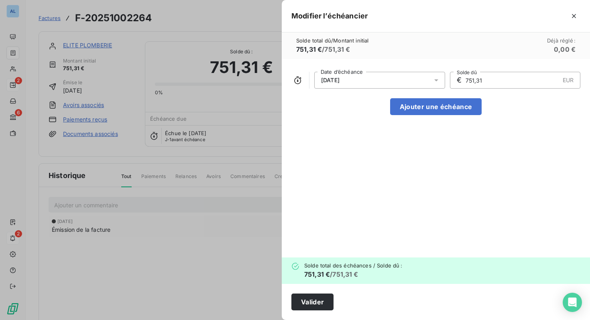
click at [418, 82] on div "[DATE]" at bounding box center [379, 80] width 131 height 17
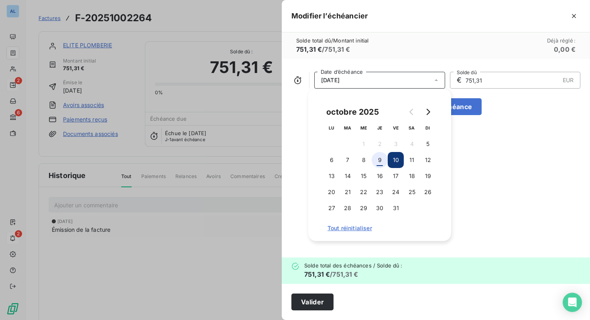
click at [378, 161] on button "9" at bounding box center [379, 160] width 16 height 16
click at [314, 298] on button "Valider" at bounding box center [312, 302] width 42 height 17
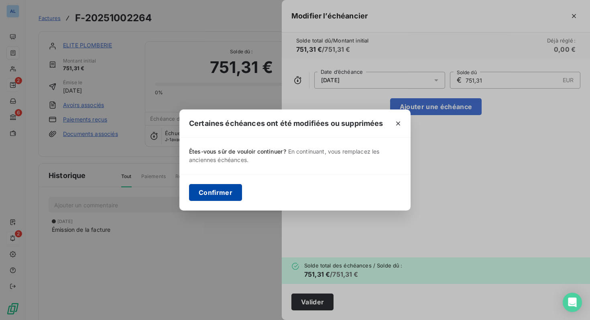
click at [214, 193] on button "Confirmer" at bounding box center [215, 192] width 53 height 17
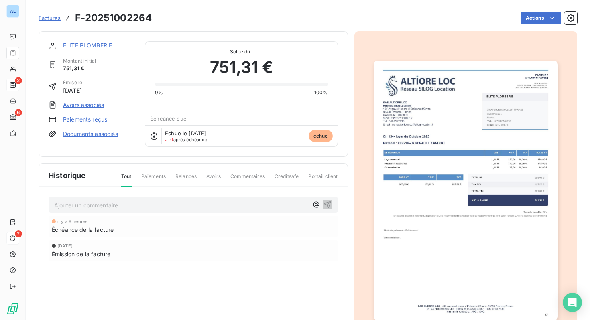
click at [76, 46] on link "ELITE PLOMBERIE" at bounding box center [87, 45] width 49 height 7
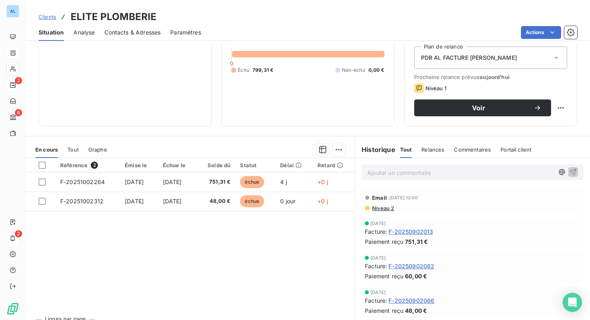
scroll to position [103, 0]
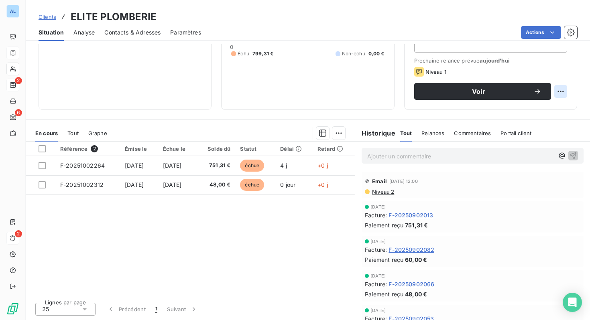
click at [560, 90] on html "AL 2 6 2 Clients ELITE PLOMBERIE Situation Analyse Contacts & Adresses Paramètr…" at bounding box center [295, 160] width 590 height 320
click at [530, 110] on div "Replanifier cette action" at bounding box center [527, 109] width 72 height 13
select select "9"
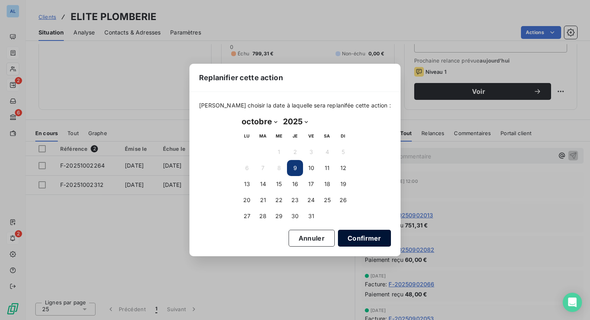
click at [338, 241] on button "Confirmer" at bounding box center [364, 238] width 53 height 17
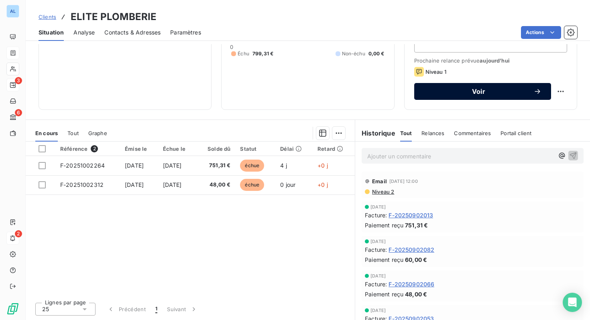
click at [471, 96] on button "Voir" at bounding box center [482, 91] width 137 height 17
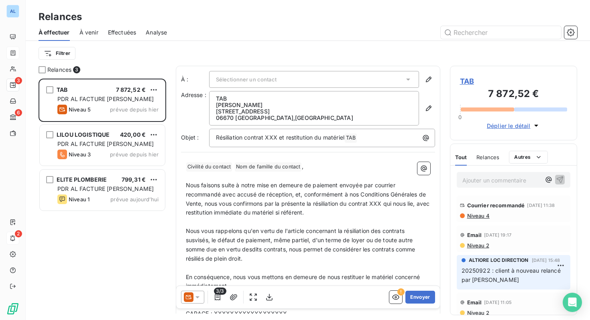
scroll to position [241, 127]
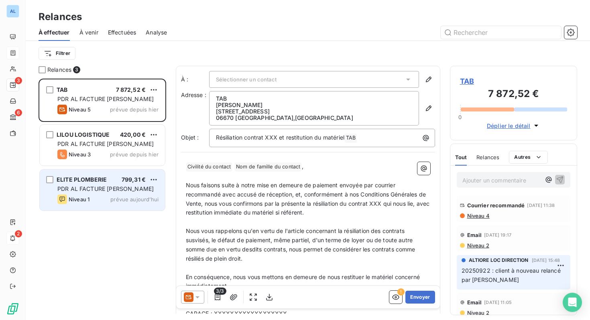
click at [92, 193] on div "ELITE PLOMBERIE 799,31 € PDR AL FACTURE [PERSON_NAME] 1 prévue [DATE]" at bounding box center [102, 190] width 125 height 41
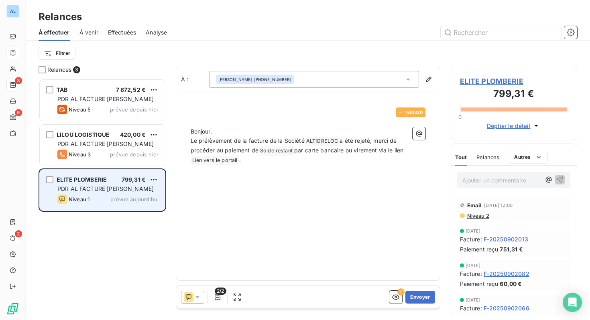
scroll to position [241, 127]
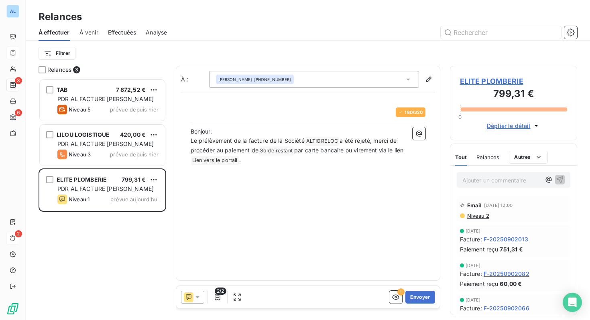
click at [198, 297] on icon at bounding box center [197, 297] width 8 height 8
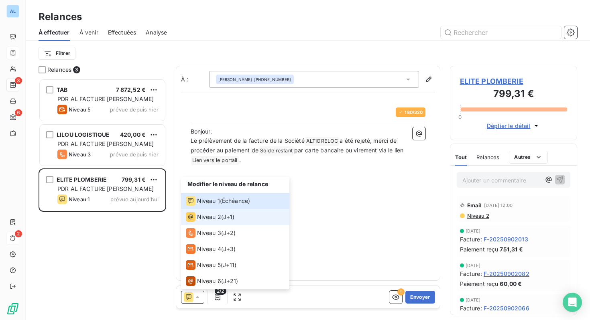
click at [215, 216] on span "Niveau 2" at bounding box center [209, 217] width 24 height 8
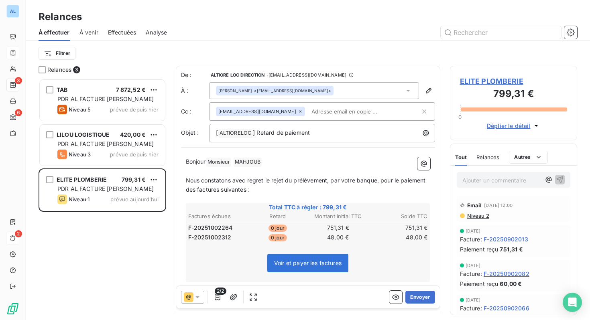
click at [323, 112] on input "text" at bounding box center [354, 111] width 93 height 12
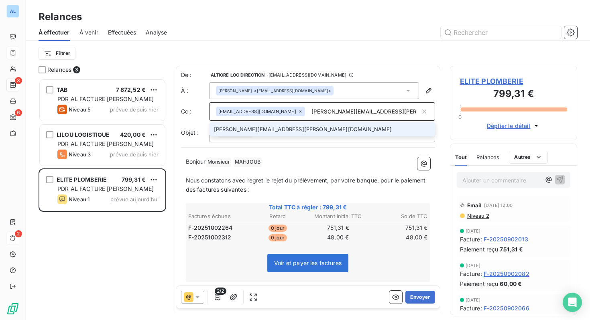
type input "[PERSON_NAME][EMAIL_ADDRESS][PERSON_NAME][DOMAIN_NAME]"
click at [271, 132] on li "[PERSON_NAME][EMAIL_ADDRESS][PERSON_NAME][DOMAIN_NAME]" at bounding box center [322, 129] width 226 height 14
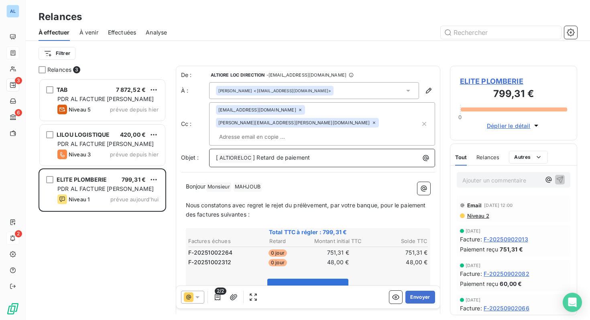
click at [317, 153] on p "[ ALTIORELOC ﻿ ] Retard de paiement" at bounding box center [324, 158] width 216 height 10
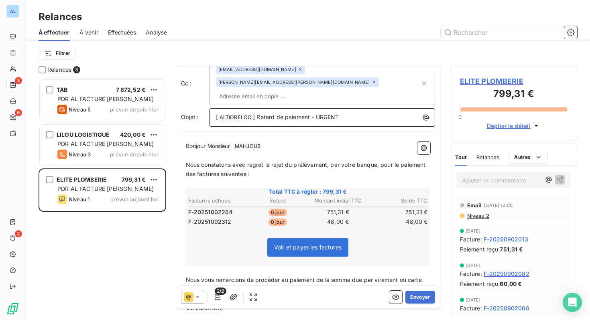
scroll to position [44, 0]
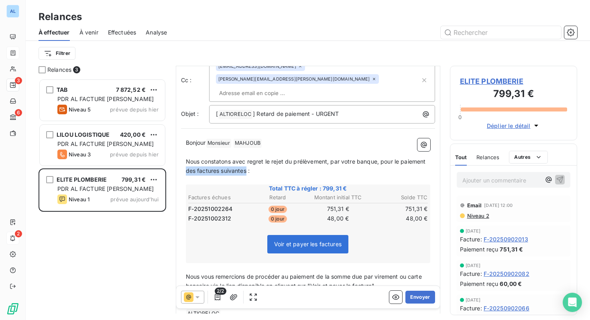
drag, startPoint x: 187, startPoint y: 158, endPoint x: 246, endPoint y: 156, distance: 59.8
click at [246, 158] on span "Nous constatons avec regret le rejet du prélèvement, par votre banque, pour le …" at bounding box center [306, 166] width 241 height 16
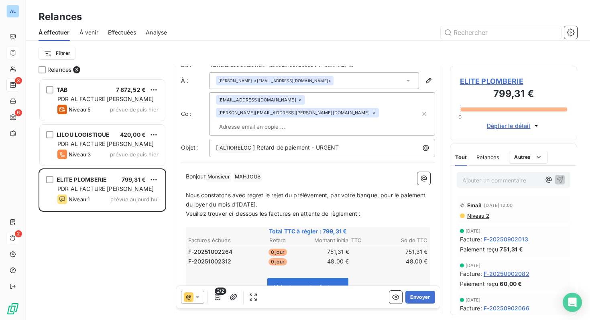
scroll to position [0, 0]
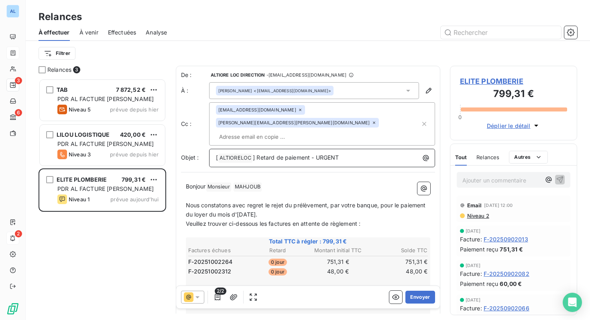
click at [315, 154] on span "] Retard de paiement - URGENT" at bounding box center [296, 157] width 86 height 7
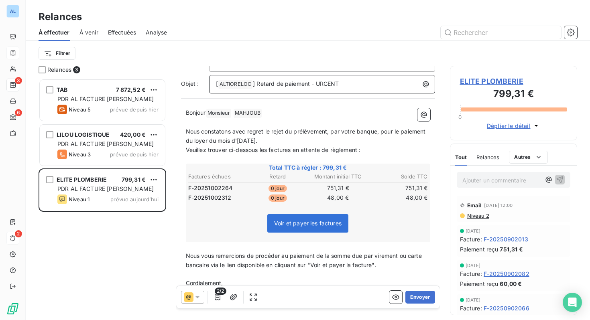
scroll to position [88, 0]
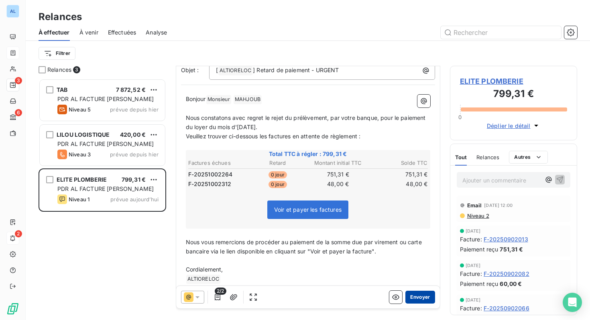
click at [418, 298] on button "Envoyer" at bounding box center [419, 297] width 29 height 13
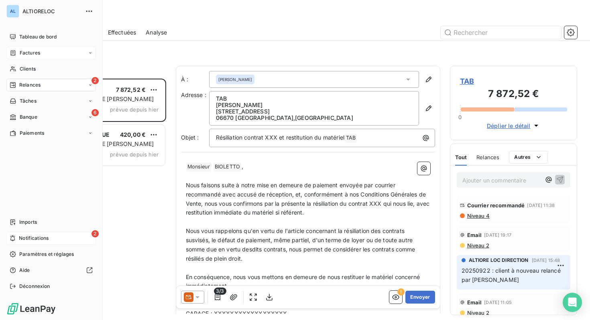
click at [20, 55] on span "Factures" at bounding box center [30, 52] width 20 height 7
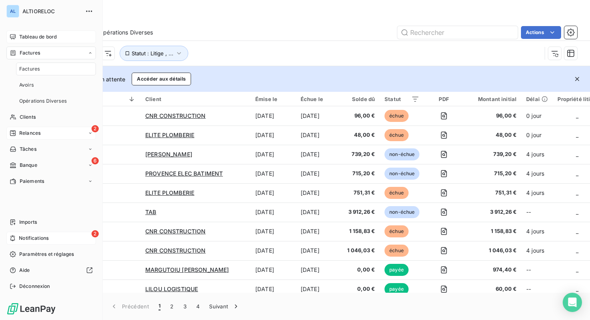
click at [33, 39] on span "Tableau de bord" at bounding box center [37, 36] width 37 height 7
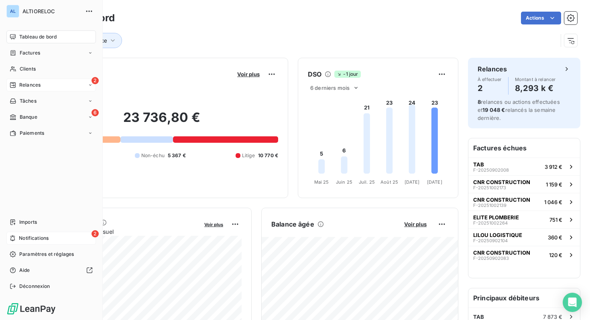
click at [31, 86] on span "Relances" at bounding box center [29, 84] width 21 height 7
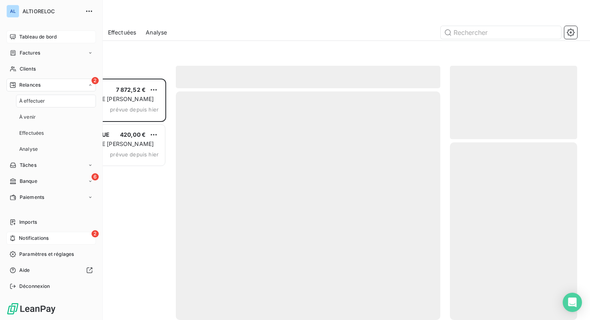
scroll to position [241, 127]
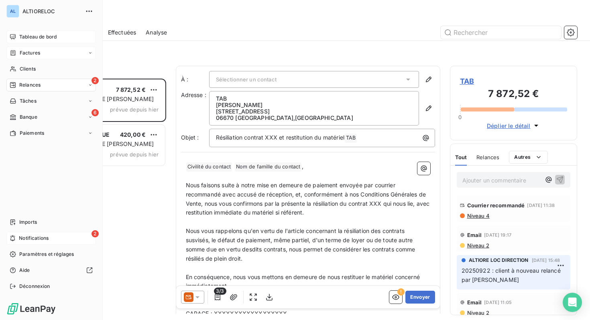
click at [22, 54] on span "Factures" at bounding box center [30, 52] width 20 height 7
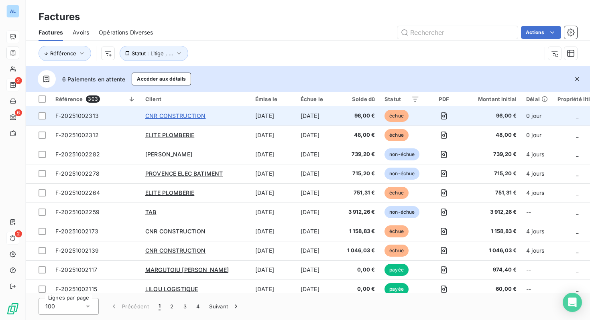
click at [158, 115] on span "CNR CONSTRUCTION" at bounding box center [175, 115] width 60 height 7
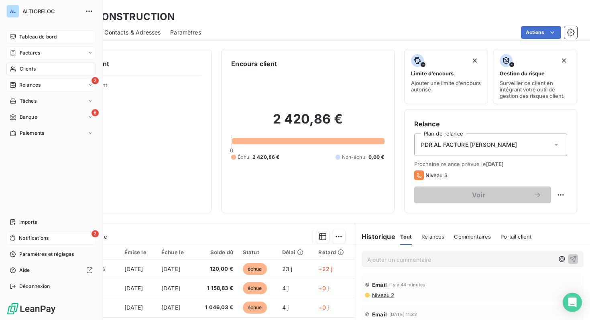
click at [32, 52] on span "Factures" at bounding box center [30, 52] width 20 height 7
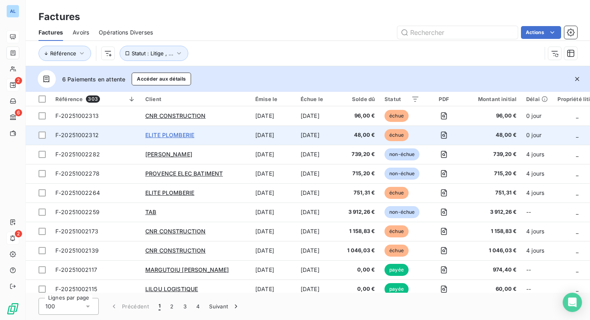
click at [164, 137] on span "ELITE PLOMBERIE" at bounding box center [169, 135] width 49 height 7
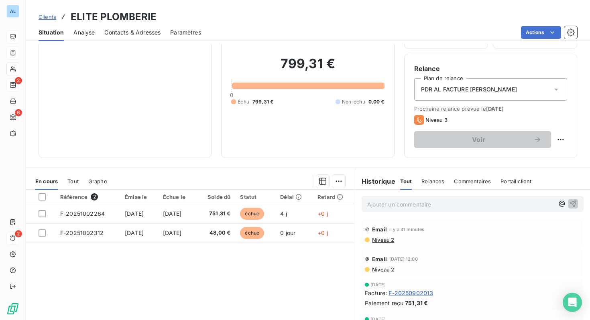
scroll to position [55, 0]
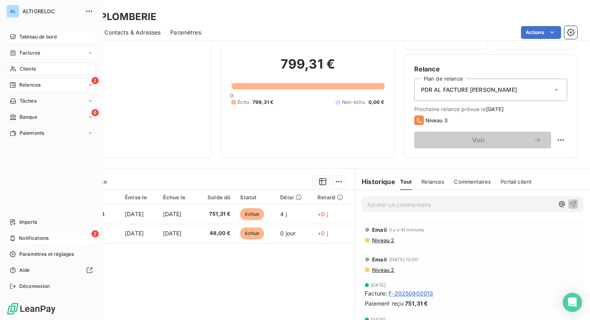
click at [38, 38] on span "Tableau de bord" at bounding box center [37, 36] width 37 height 7
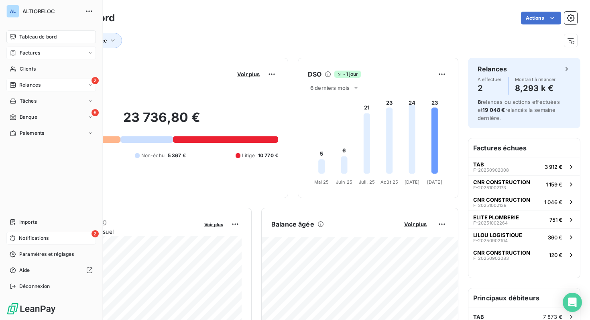
click at [31, 51] on span "Factures" at bounding box center [30, 52] width 20 height 7
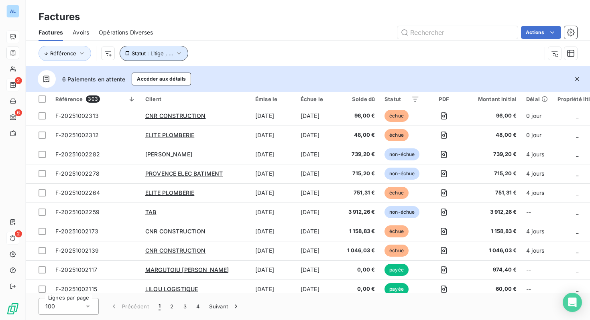
click at [177, 55] on icon "button" at bounding box center [179, 53] width 8 height 8
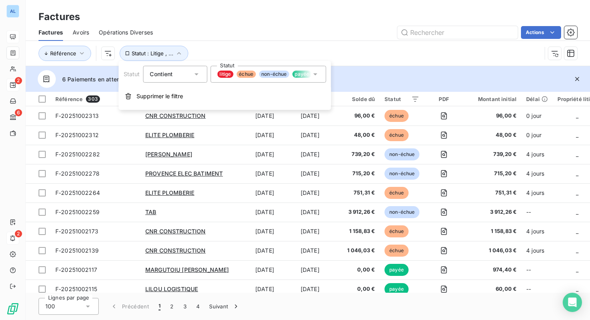
click at [316, 75] on icon at bounding box center [315, 74] width 8 height 8
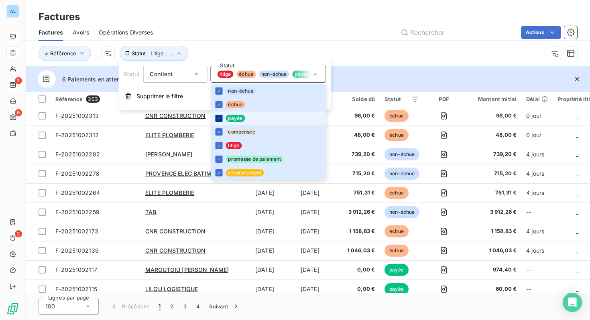
click at [219, 118] on icon at bounding box center [218, 118] width 5 height 5
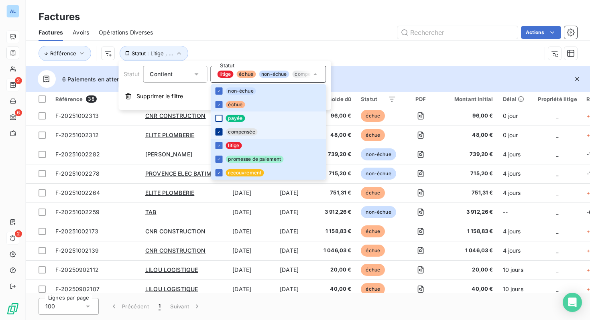
click at [220, 132] on icon at bounding box center [218, 132] width 5 height 5
click at [218, 145] on icon at bounding box center [218, 145] width 5 height 5
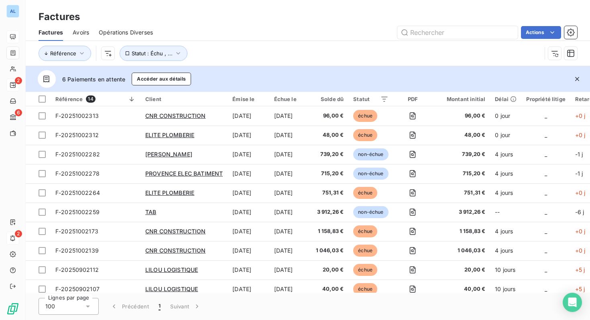
click at [363, 55] on div "Référence Statut : Échu , ..." at bounding box center [290, 53] width 503 height 15
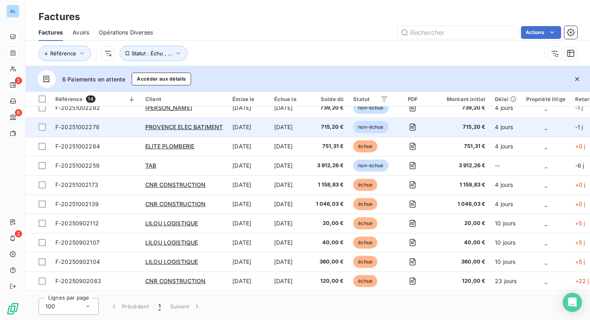
scroll to position [51, 0]
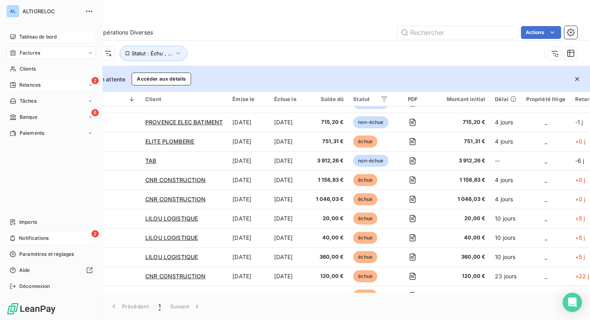
click at [21, 85] on span "Relances" at bounding box center [29, 84] width 21 height 7
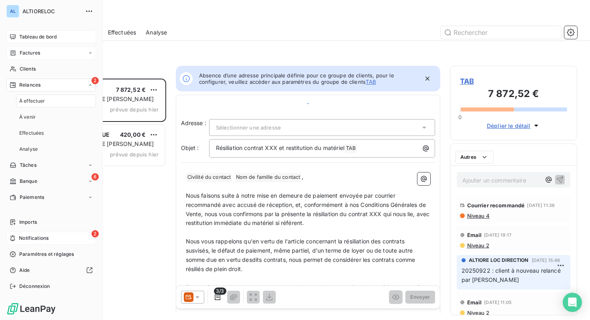
scroll to position [241, 127]
